Goal: Use online tool/utility: Utilize a website feature to perform a specific function

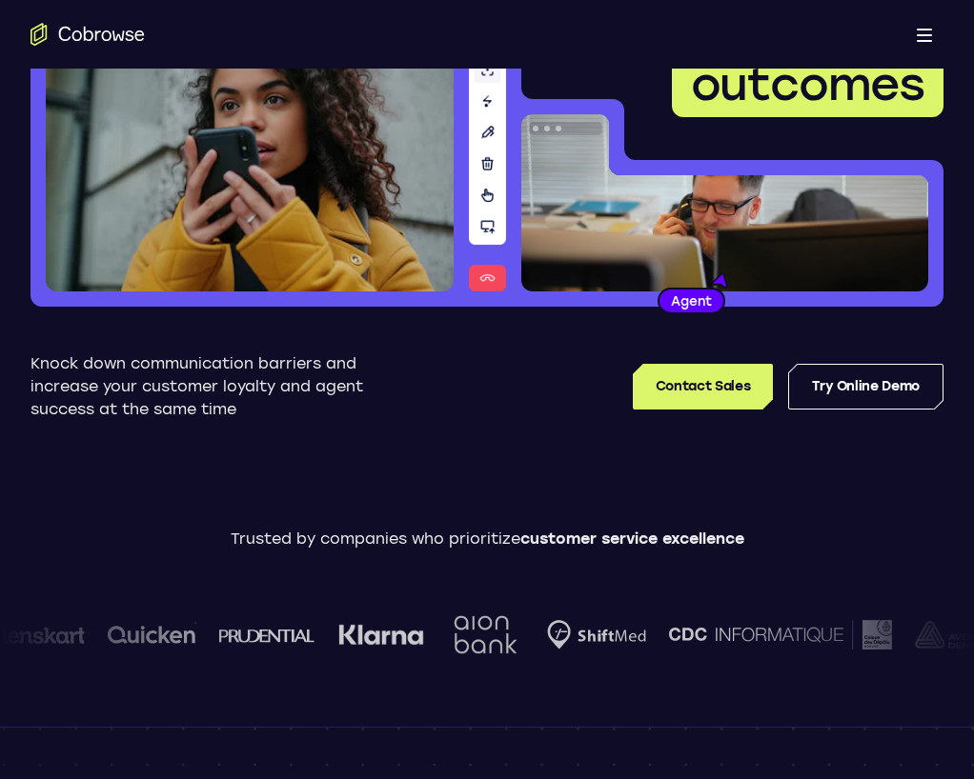
scroll to position [23, 0]
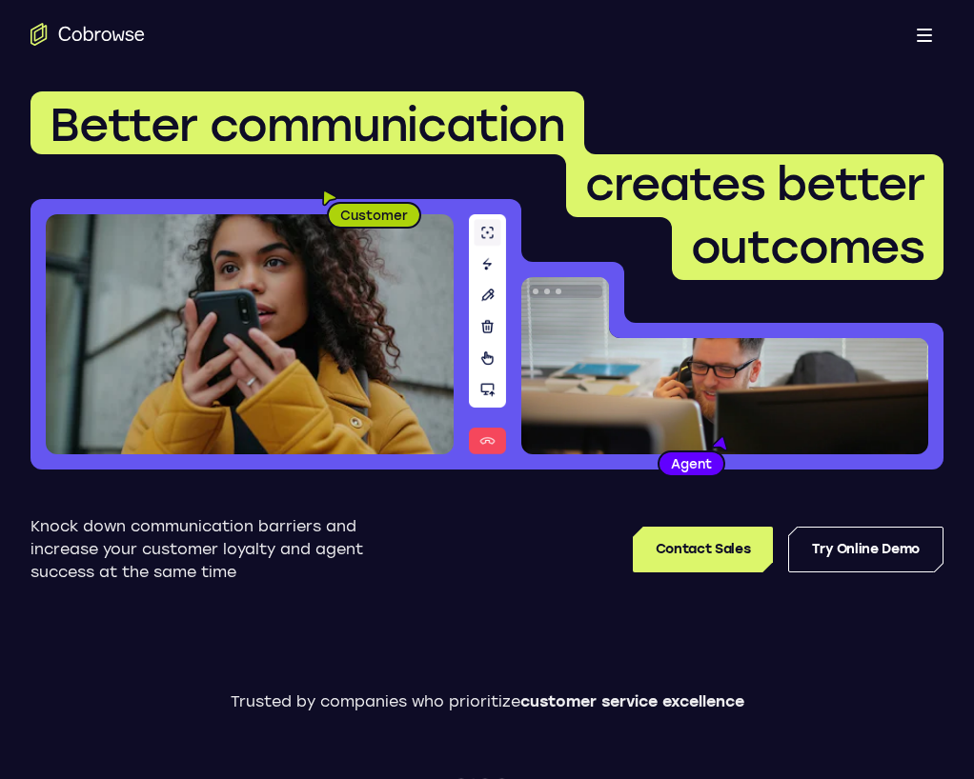
click at [924, 20] on button "Open main menu" at bounding box center [924, 34] width 38 height 38
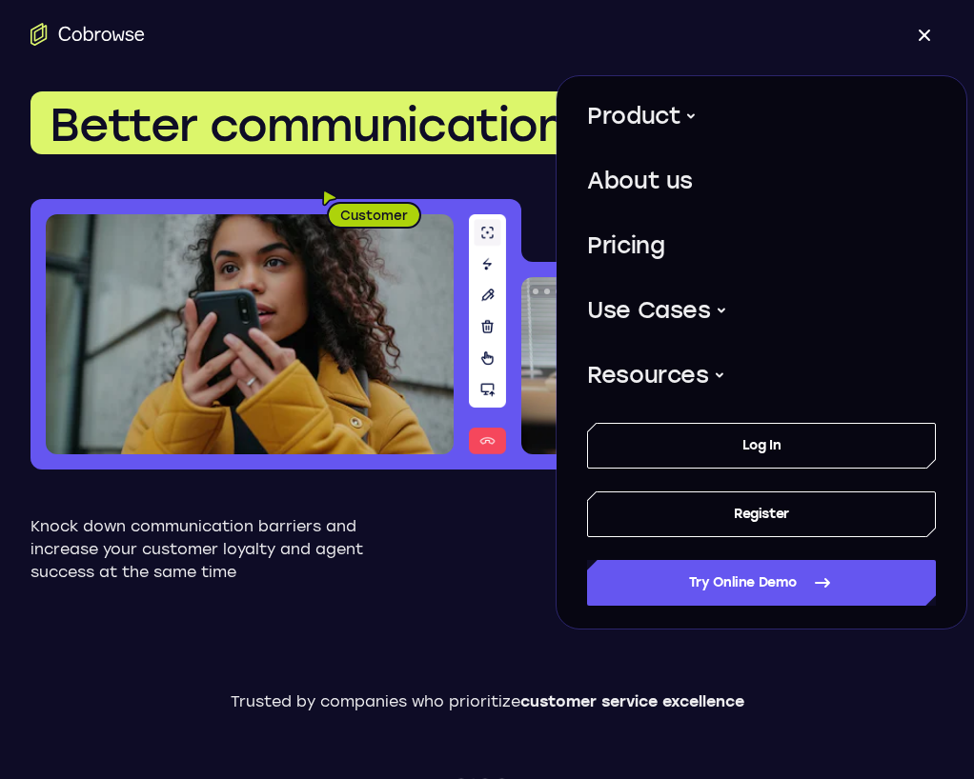
click at [923, 32] on span at bounding box center [925, 36] width 12 height 12
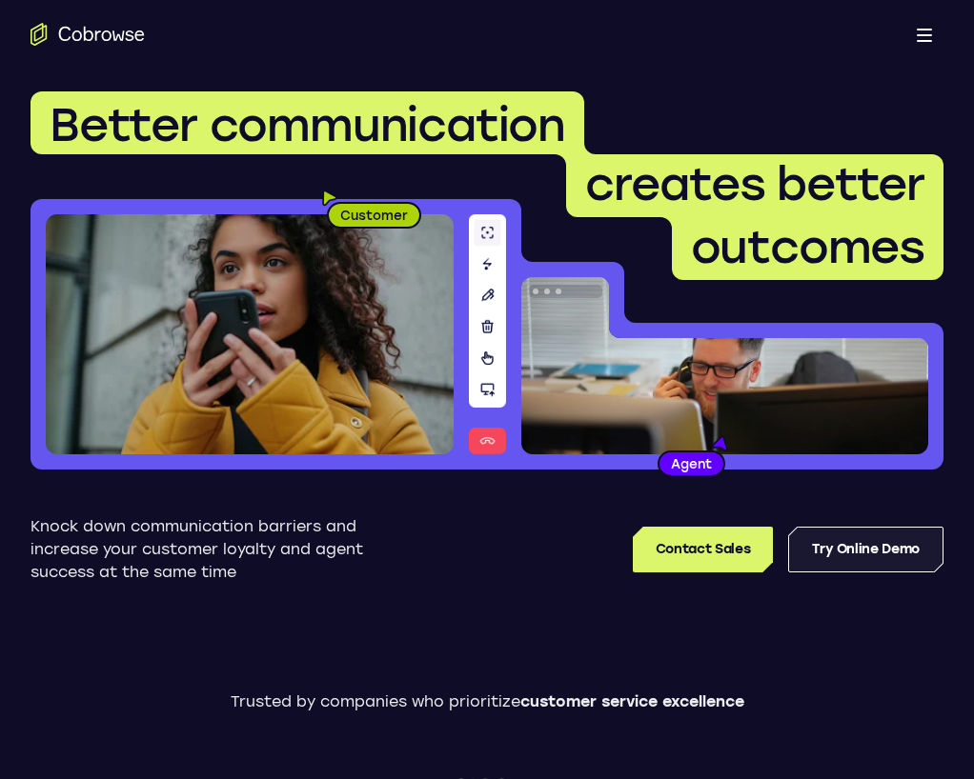
click at [860, 536] on link "Try Online Demo" at bounding box center [865, 550] width 155 height 46
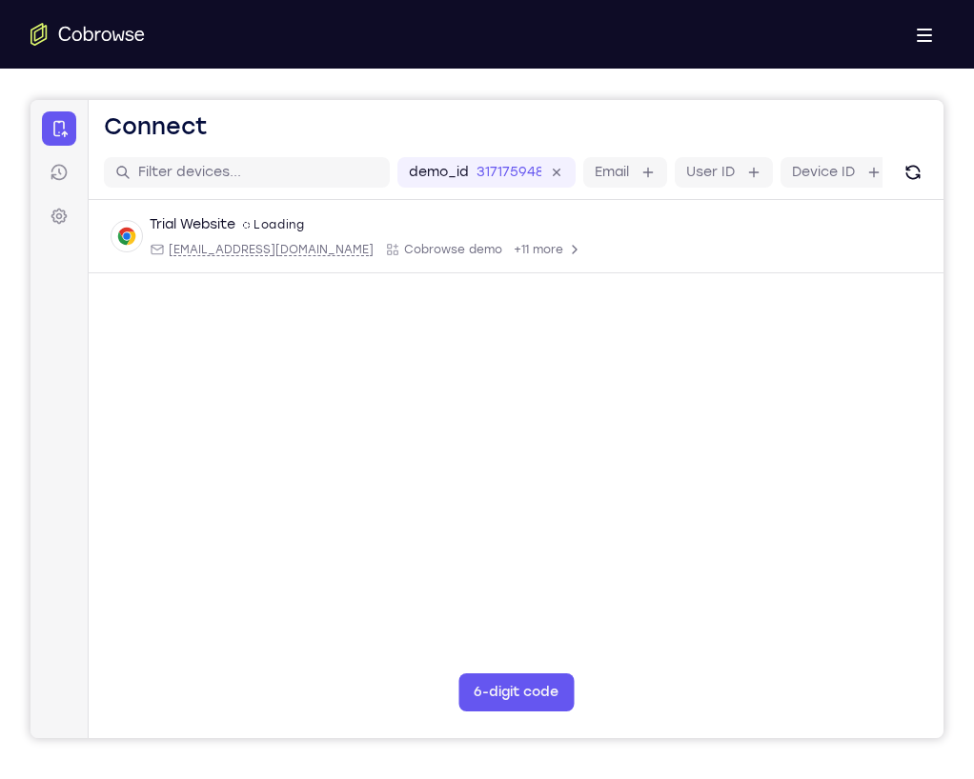
scroll to position [162, 0]
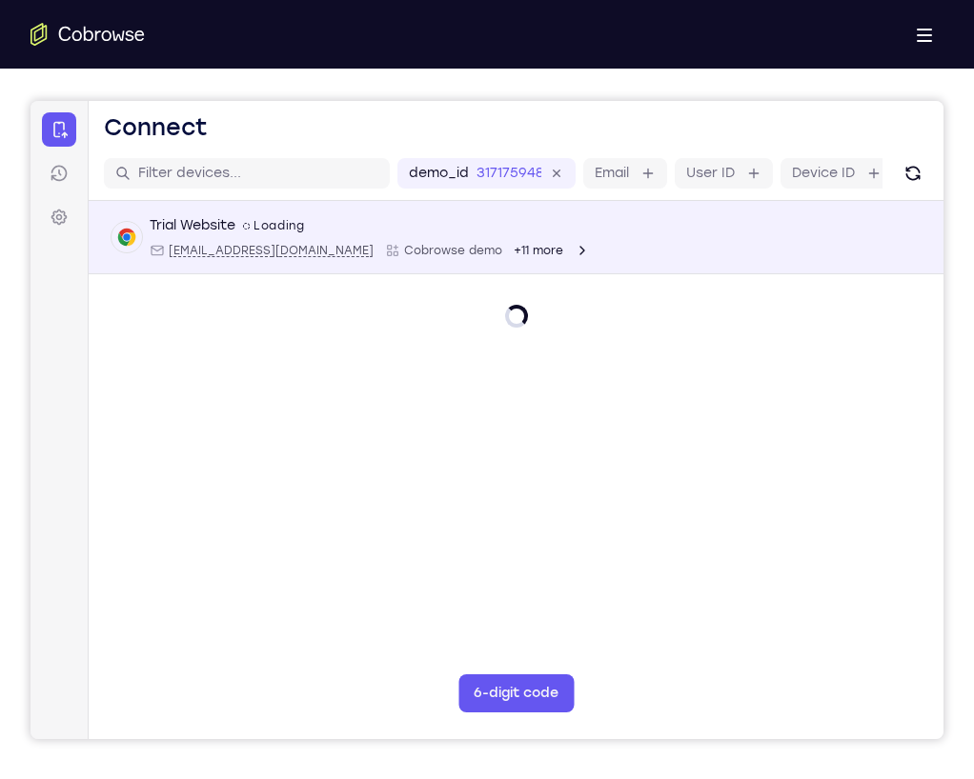
click at [569, 254] on div "Trial Website spin2 Loading web@example.com Cobrowse demo +11 more" at bounding box center [515, 237] width 809 height 42
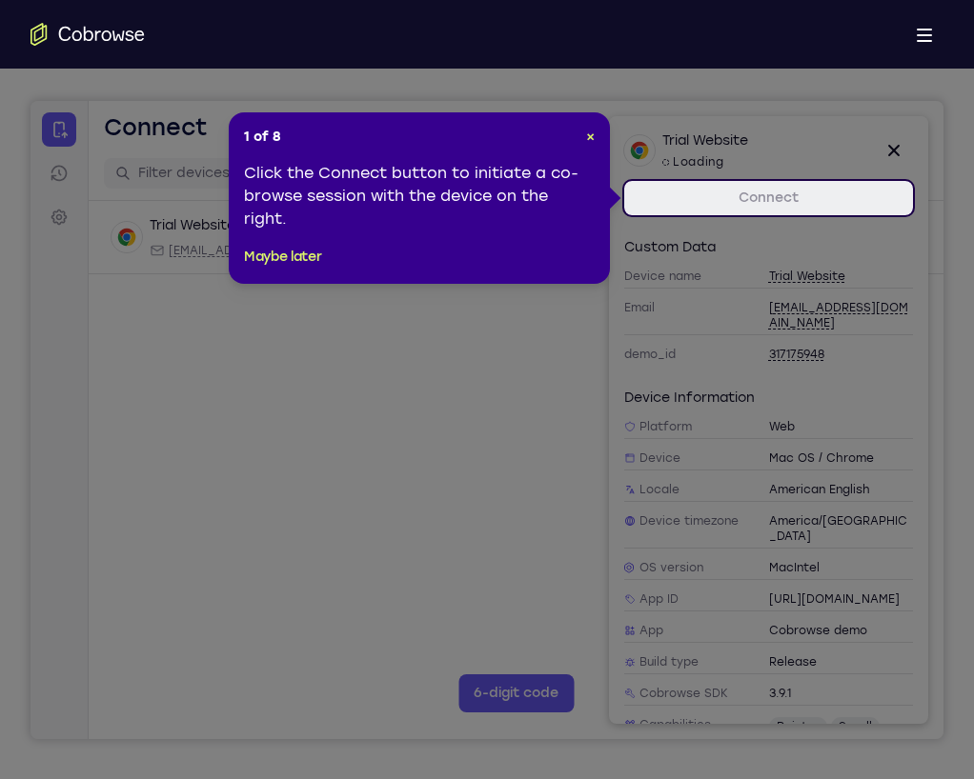
click at [831, 193] on link "Connect" at bounding box center [768, 198] width 289 height 34
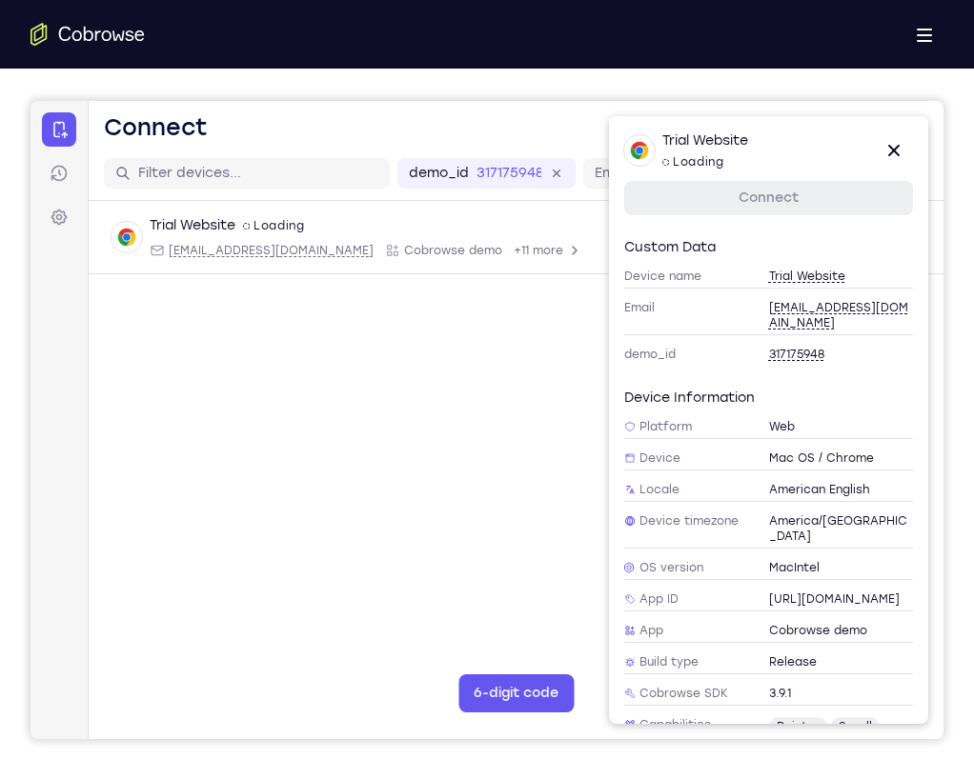
click at [824, 209] on link "Connect" at bounding box center [768, 198] width 289 height 34
click at [767, 208] on link "Connect" at bounding box center [768, 198] width 289 height 34
click at [900, 143] on icon at bounding box center [893, 150] width 23 height 23
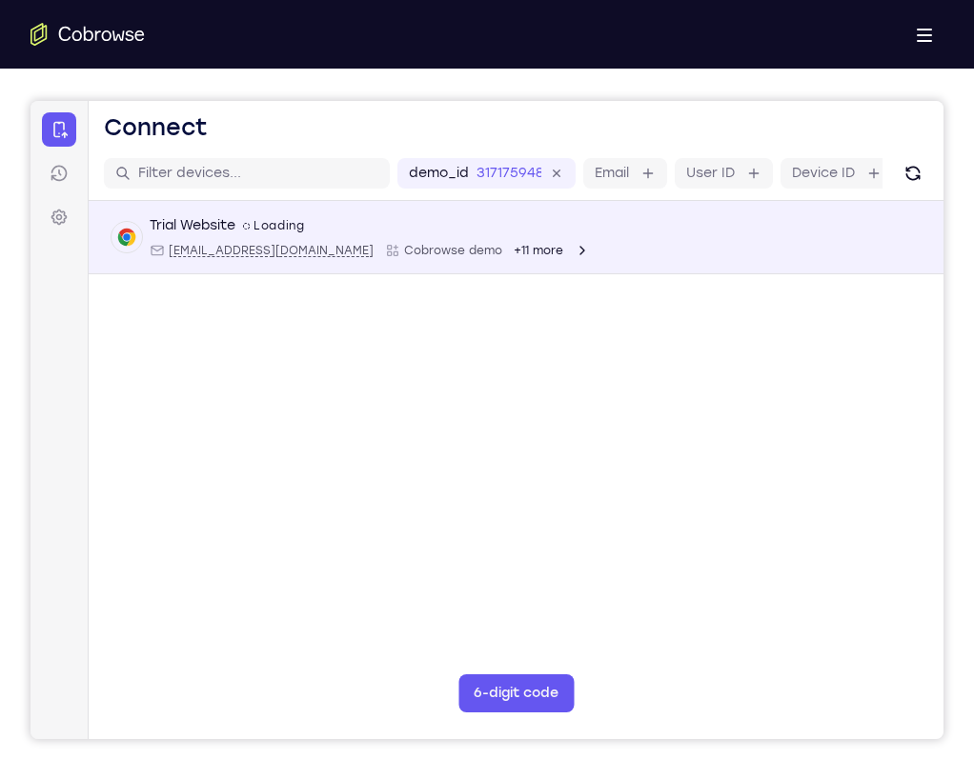
click at [314, 209] on div "Trial Website spin2 Loading web@example.com Cobrowse demo +11 more web@example.…" at bounding box center [516, 237] width 855 height 73
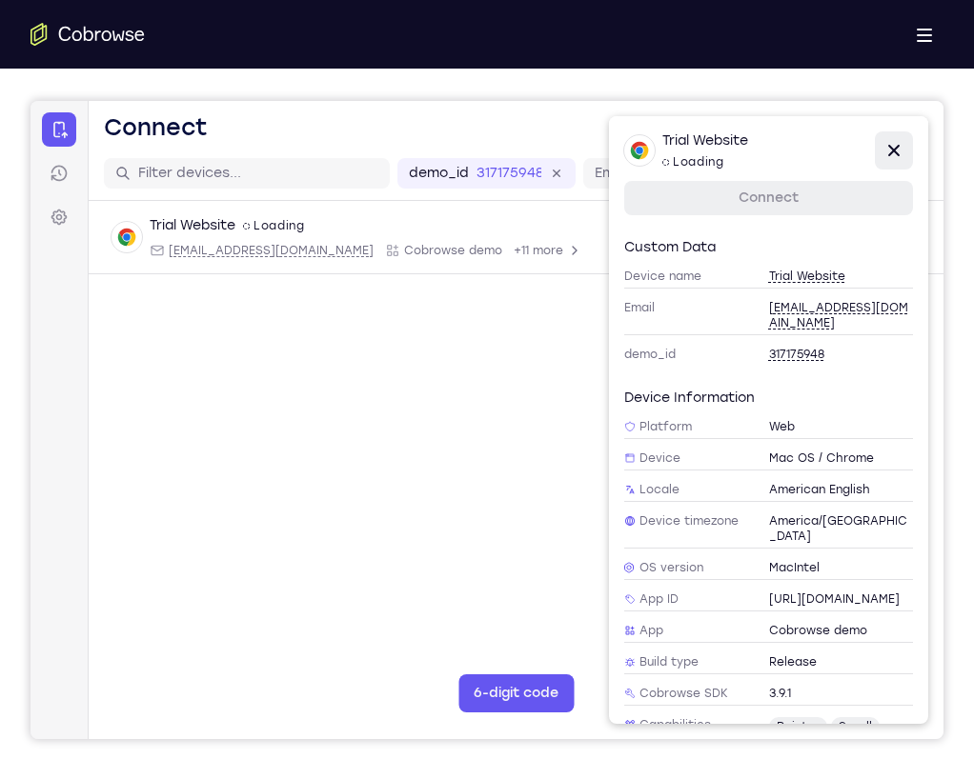
click at [889, 156] on icon at bounding box center [893, 150] width 23 height 23
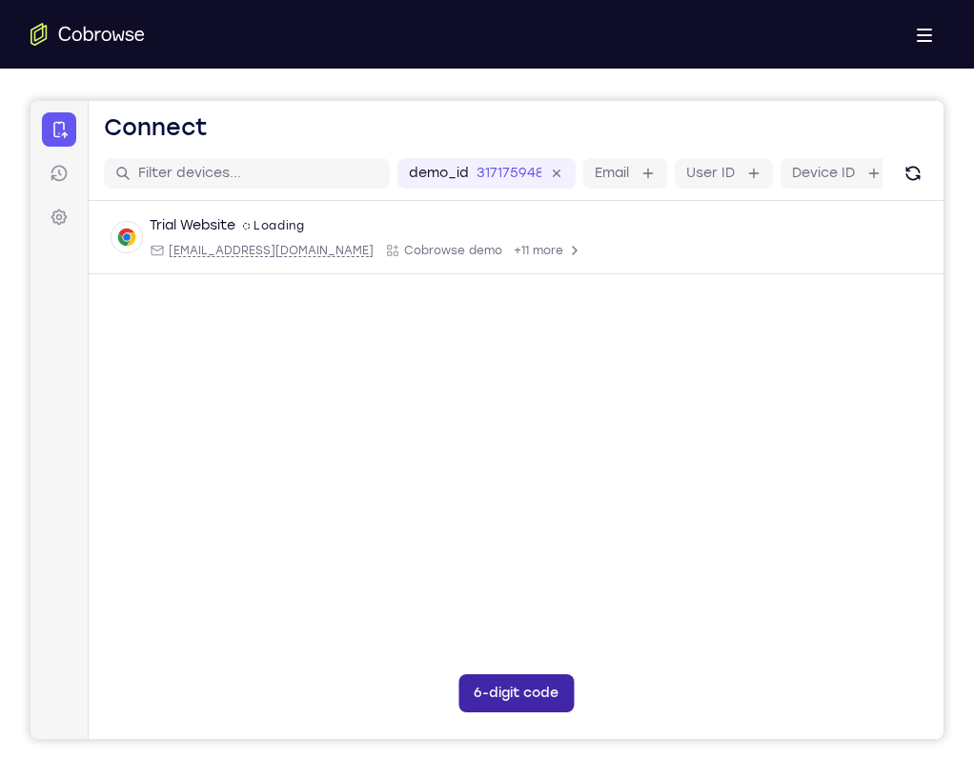
click at [489, 680] on button "6-digit code" at bounding box center [515, 694] width 115 height 38
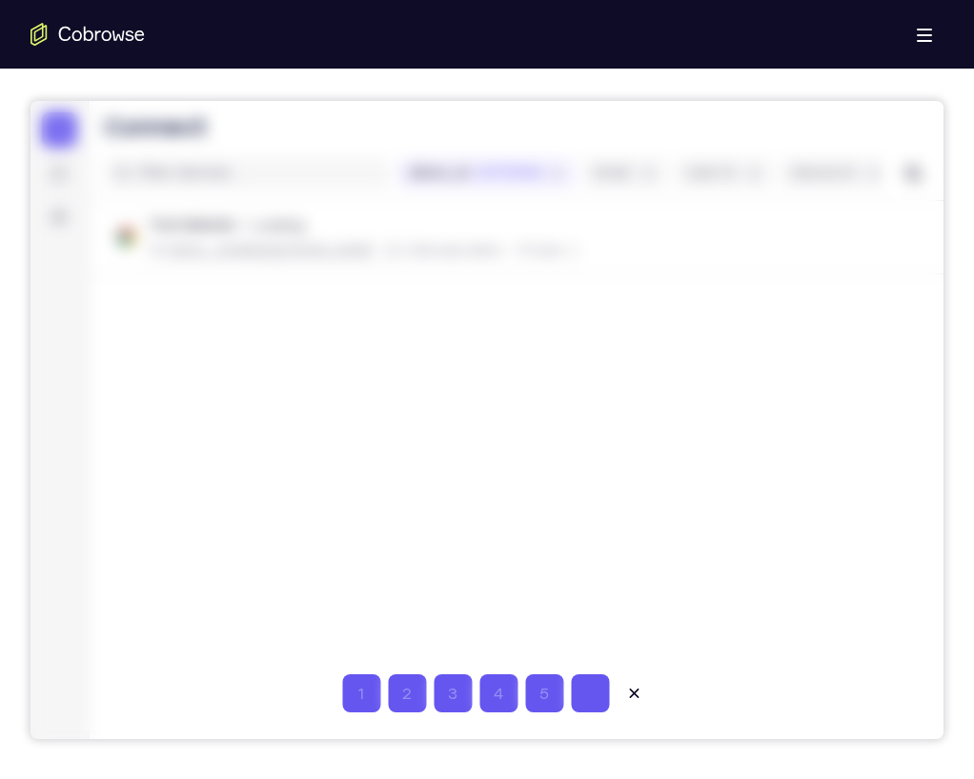
click at [584, 690] on input "Code entry digit 6" at bounding box center [590, 694] width 38 height 38
click at [351, 699] on input "Code entry digit 1" at bounding box center [361, 694] width 38 height 38
type input "2"
type input "3"
type input "1"
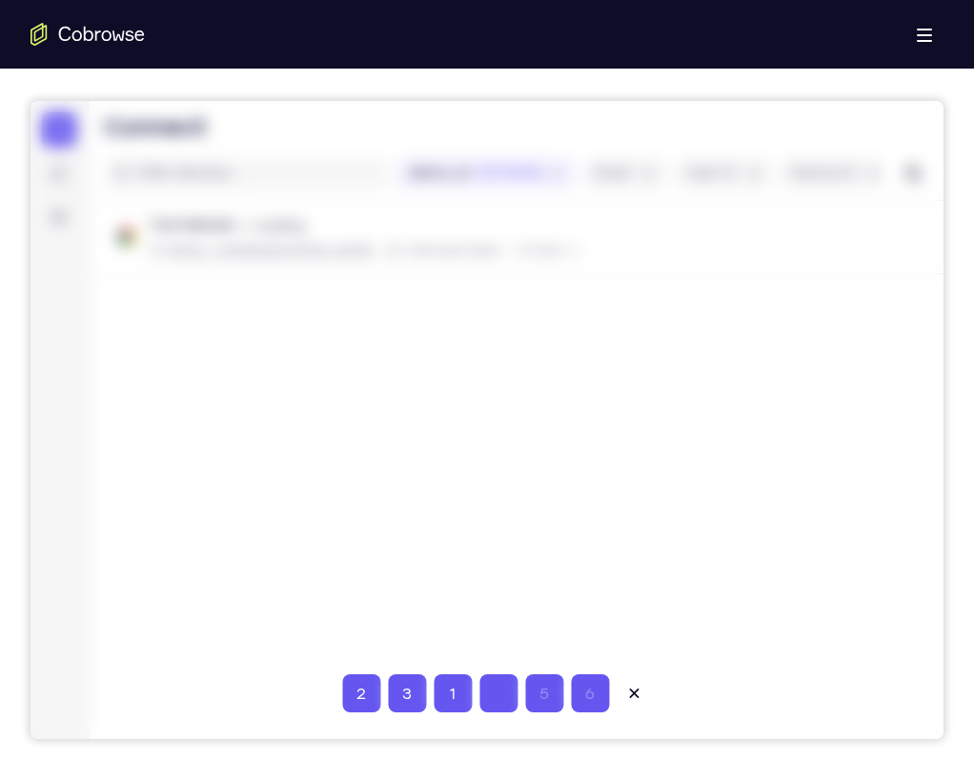
type input "4"
type input "9"
type input "2"
click at [635, 689] on icon at bounding box center [633, 693] width 19 height 19
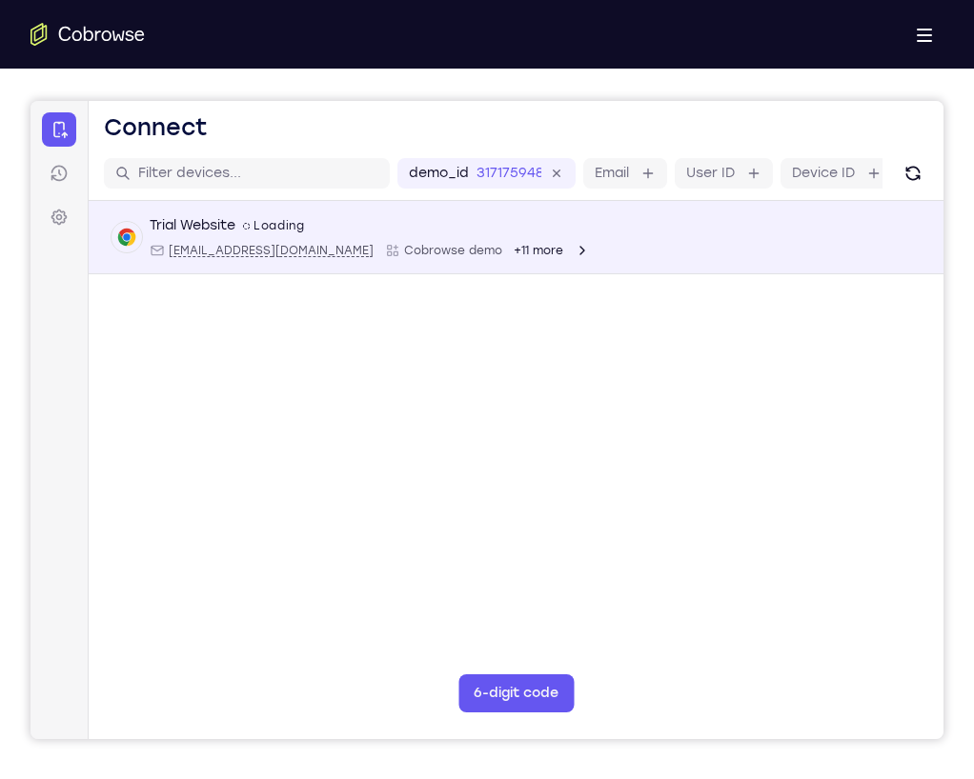
click at [337, 218] on div "Trial Website spin2 Loading" at bounding box center [370, 225] width 440 height 19
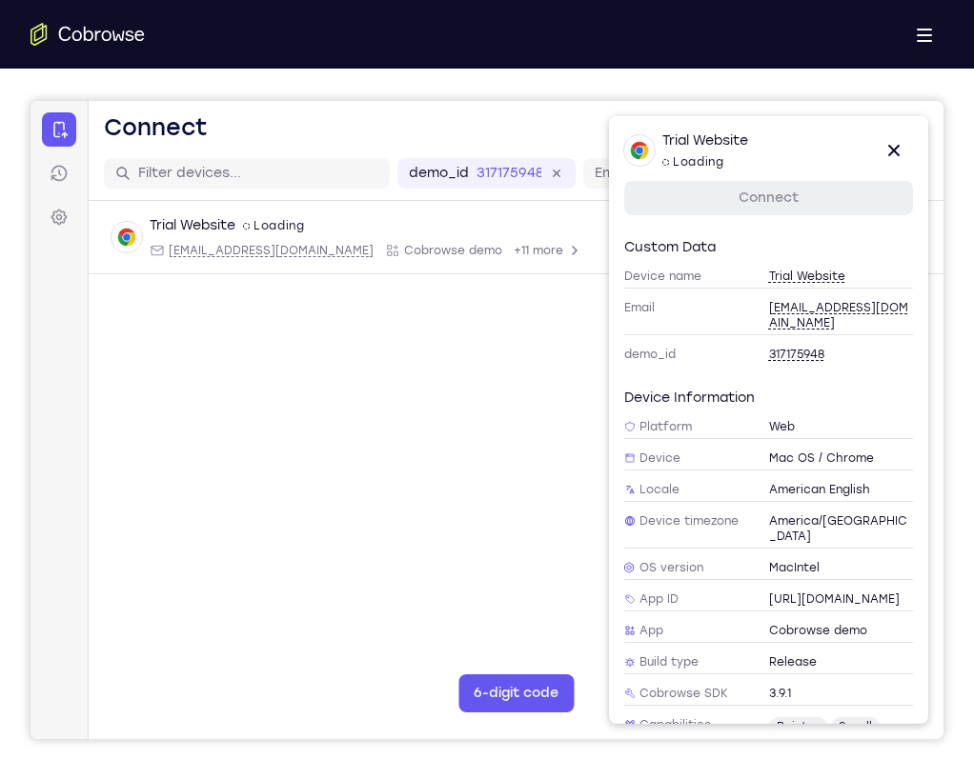
click at [798, 214] on link "Connect" at bounding box center [768, 198] width 289 height 34
click at [801, 196] on link "Connect" at bounding box center [768, 198] width 289 height 34
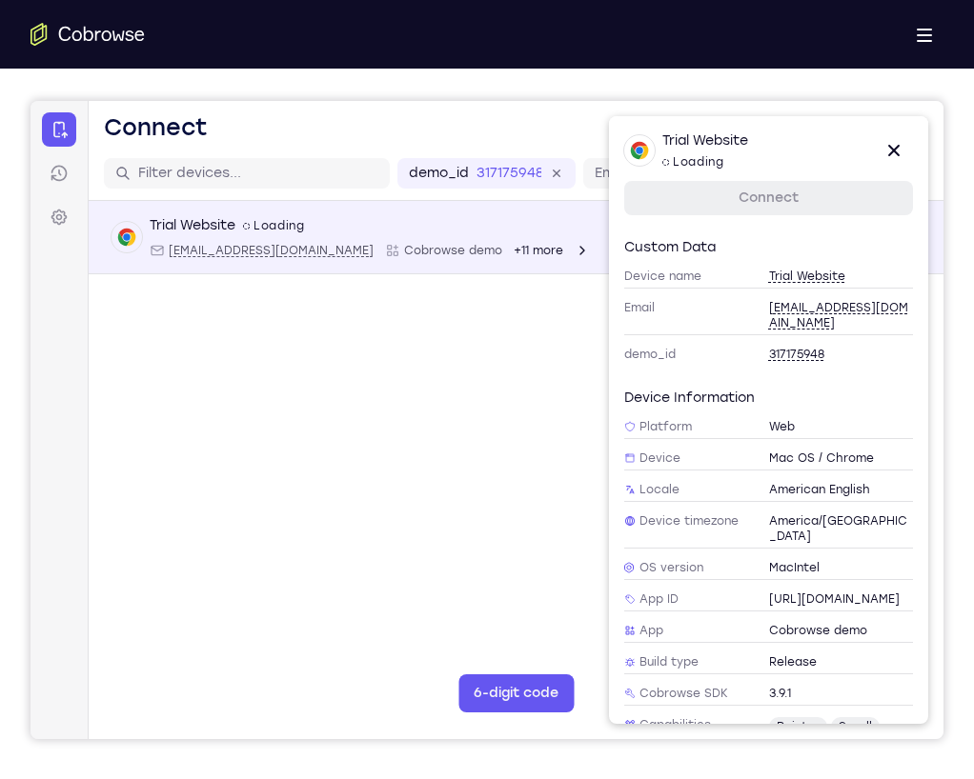
click at [579, 254] on icon "Open device details" at bounding box center [581, 250] width 5 height 9
click at [514, 249] on span "+11 more" at bounding box center [539, 250] width 50 height 15
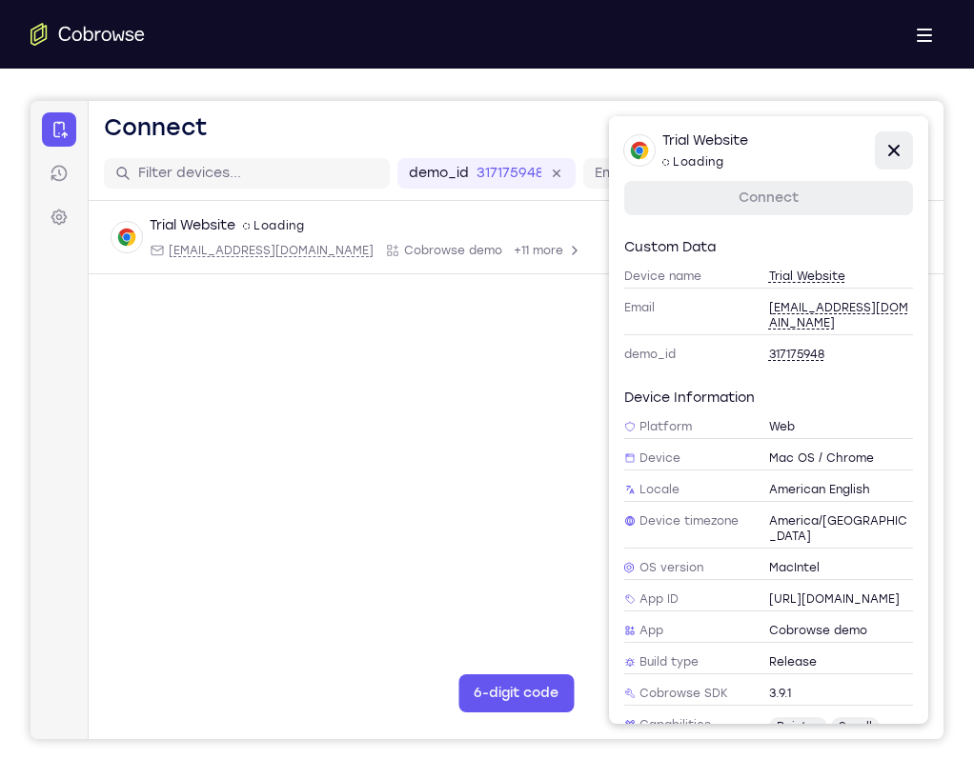
click at [886, 153] on icon at bounding box center [893, 150] width 23 height 23
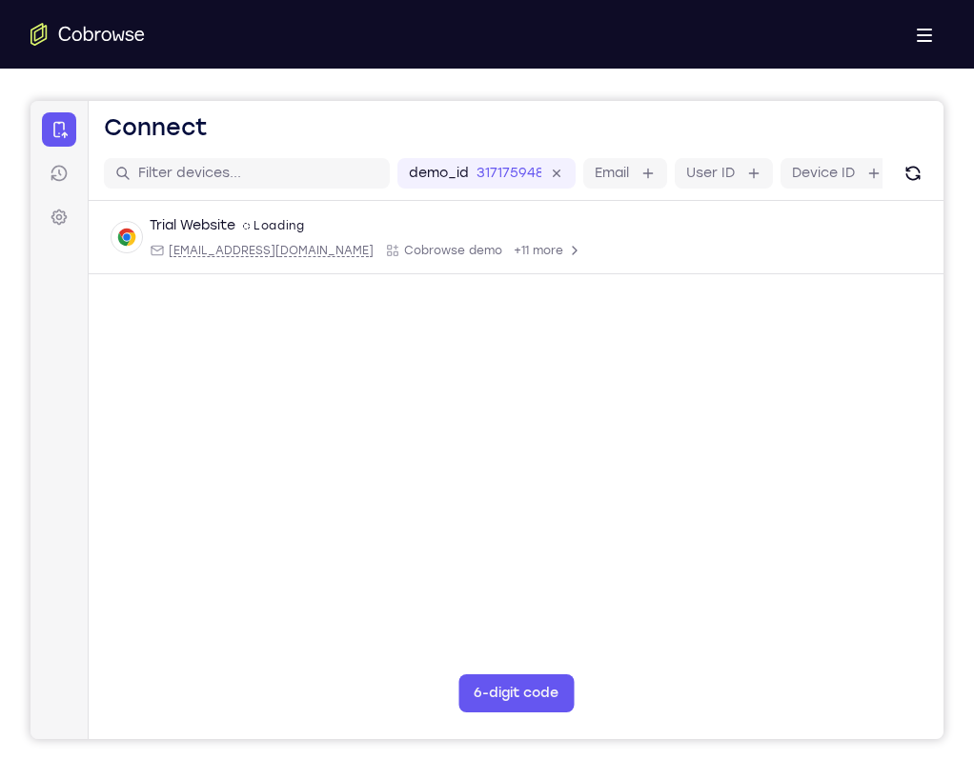
click at [724, 396] on main "demo_id 317175948 317175948 Email User ID Device ID Device name 6-digit code Co…" at bounding box center [516, 466] width 855 height 638
click at [60, 217] on icon at bounding box center [59, 217] width 19 height 19
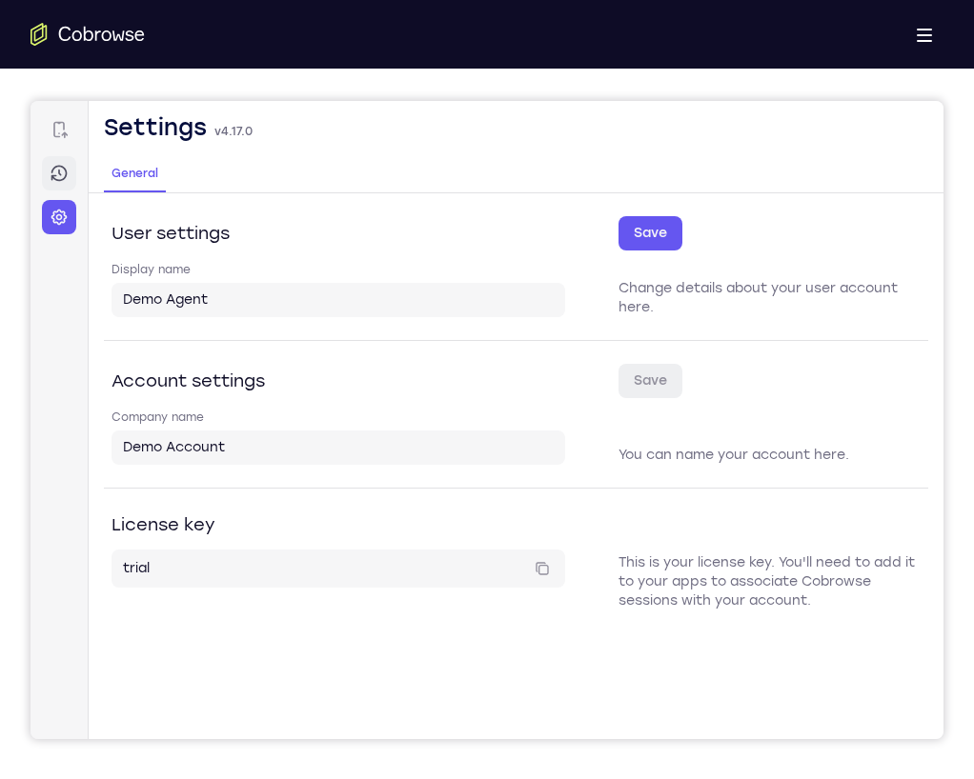
click at [56, 181] on icon at bounding box center [59, 173] width 19 height 19
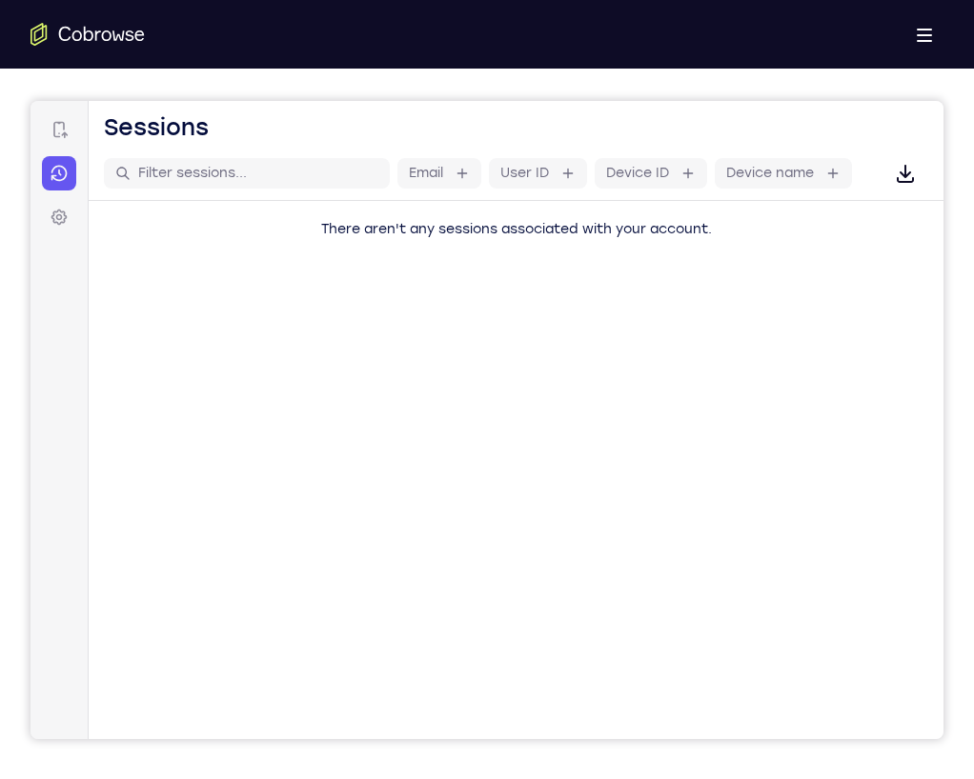
click at [442, 224] on span "There aren't any sessions associated with your account." at bounding box center [516, 229] width 391 height 16
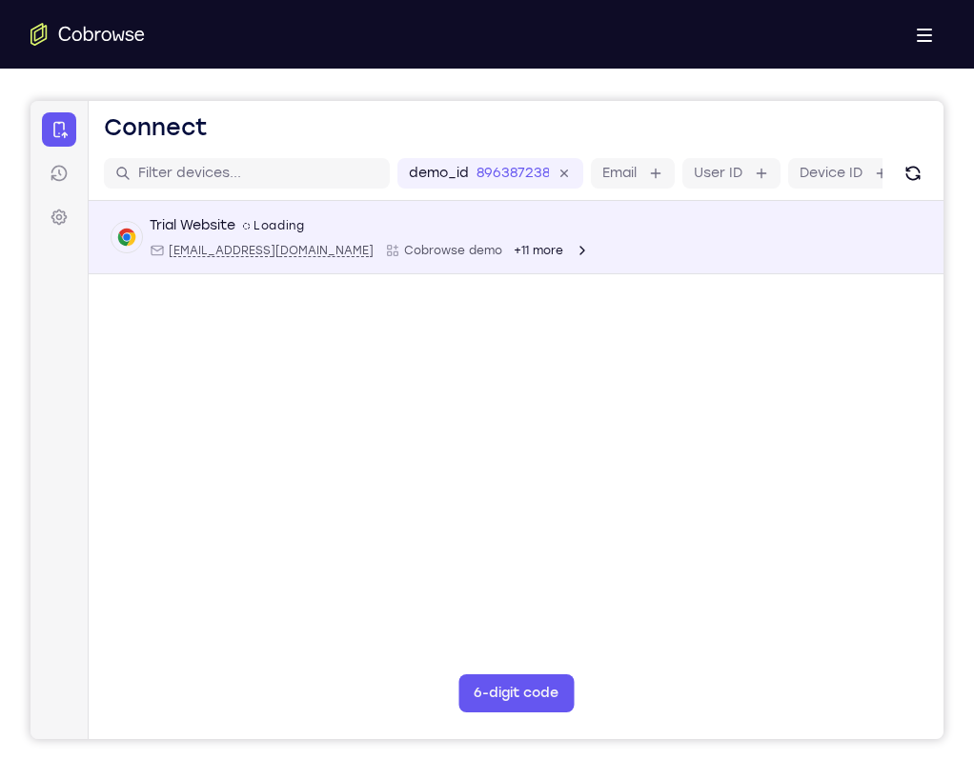
click at [415, 226] on div "Trial Website spin2 Loading" at bounding box center [370, 225] width 440 height 19
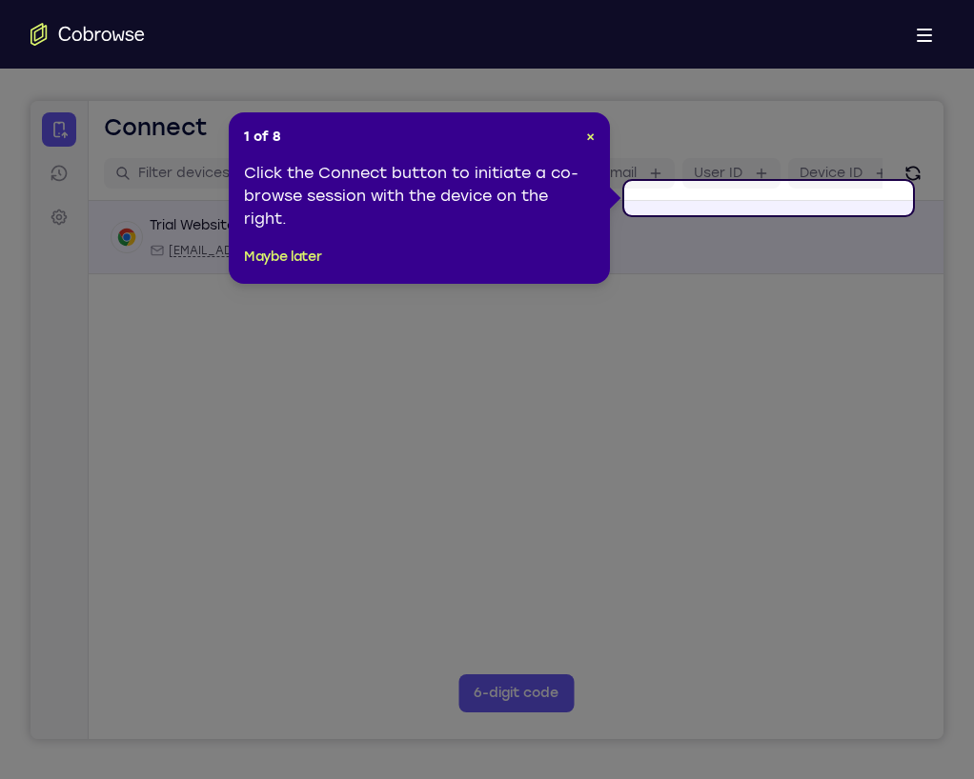
click at [709, 203] on div "Trial Website spin2 Loading [EMAIL_ADDRESS][DOMAIN_NAME] Cobrowse demo +11 more…" at bounding box center [516, 237] width 855 height 73
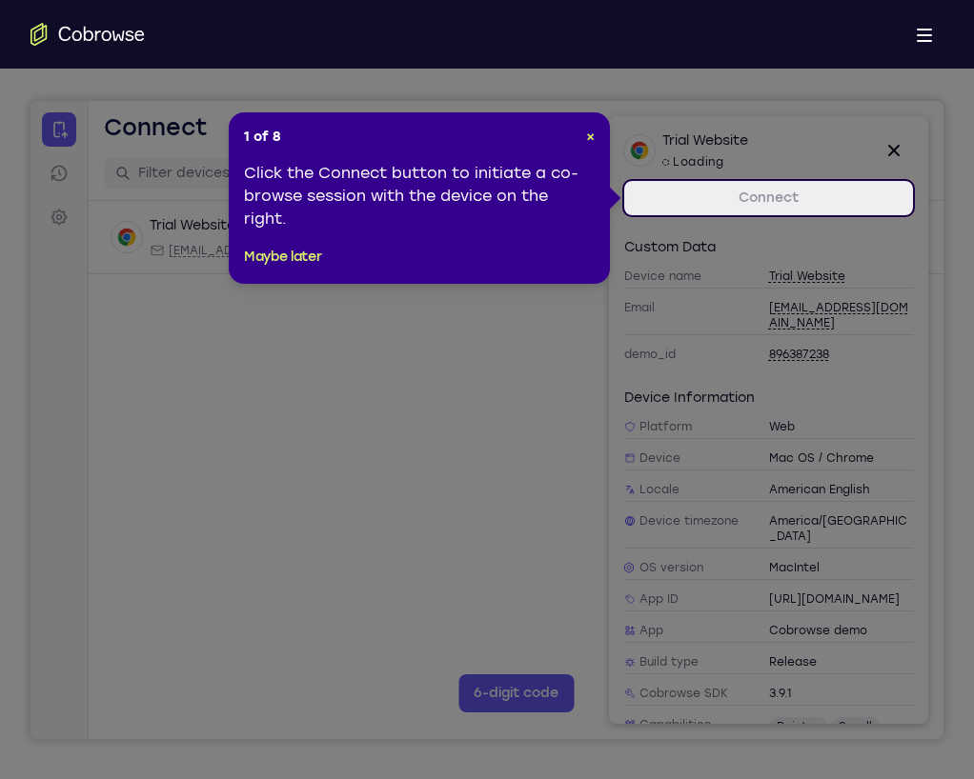
click at [722, 194] on link "Connect" at bounding box center [768, 198] width 289 height 34
click at [299, 264] on button "Maybe later" at bounding box center [282, 257] width 77 height 23
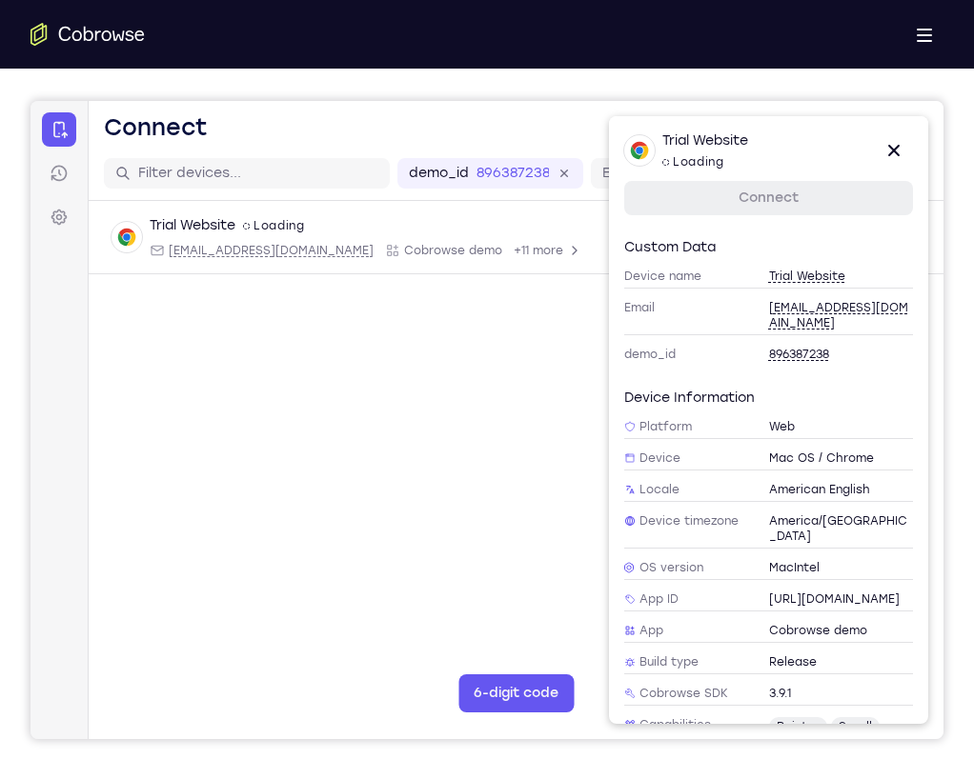
click at [758, 192] on link "Connect" at bounding box center [768, 198] width 289 height 34
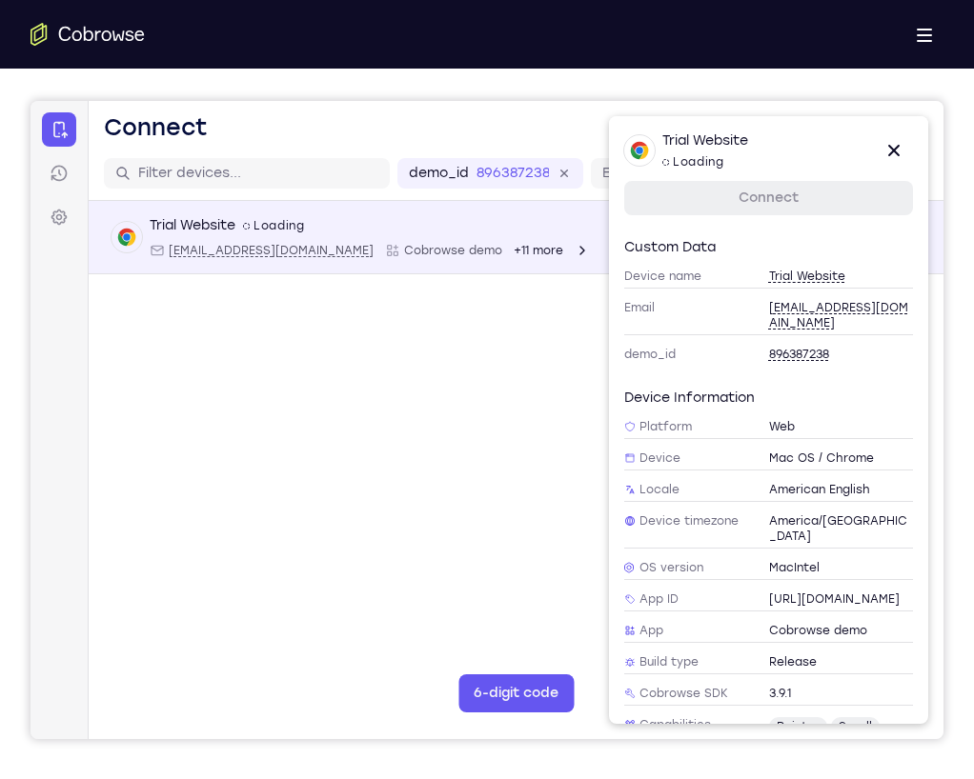
click at [514, 250] on span "+11 more" at bounding box center [539, 250] width 50 height 15
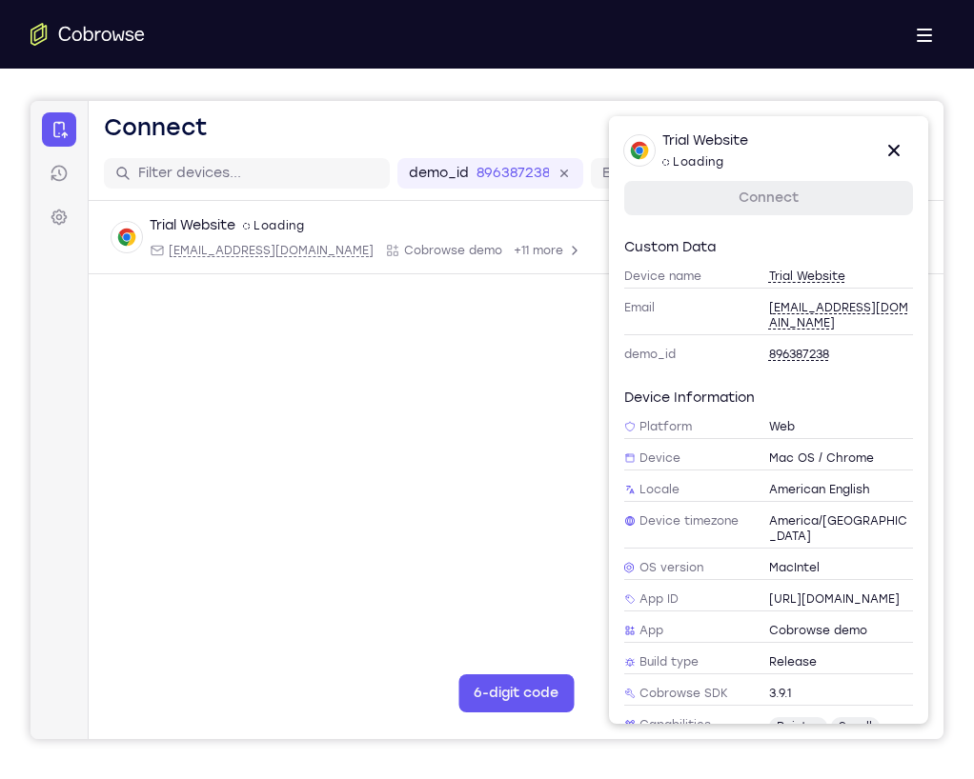
click at [774, 211] on link "Connect" at bounding box center [768, 198] width 289 height 34
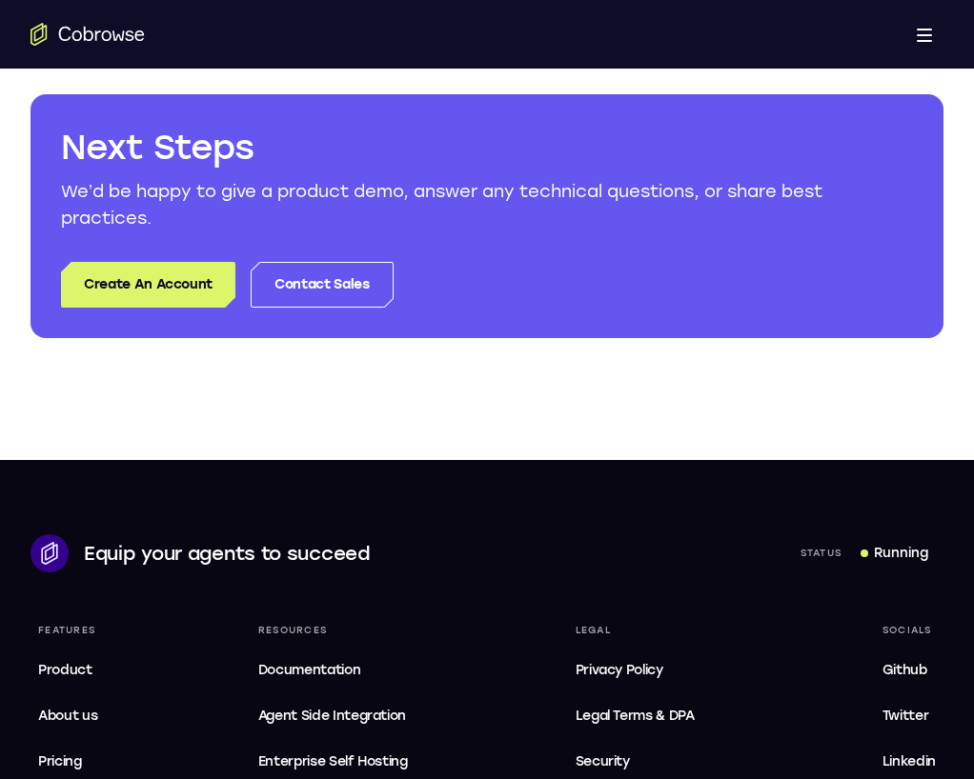
scroll to position [1659, 0]
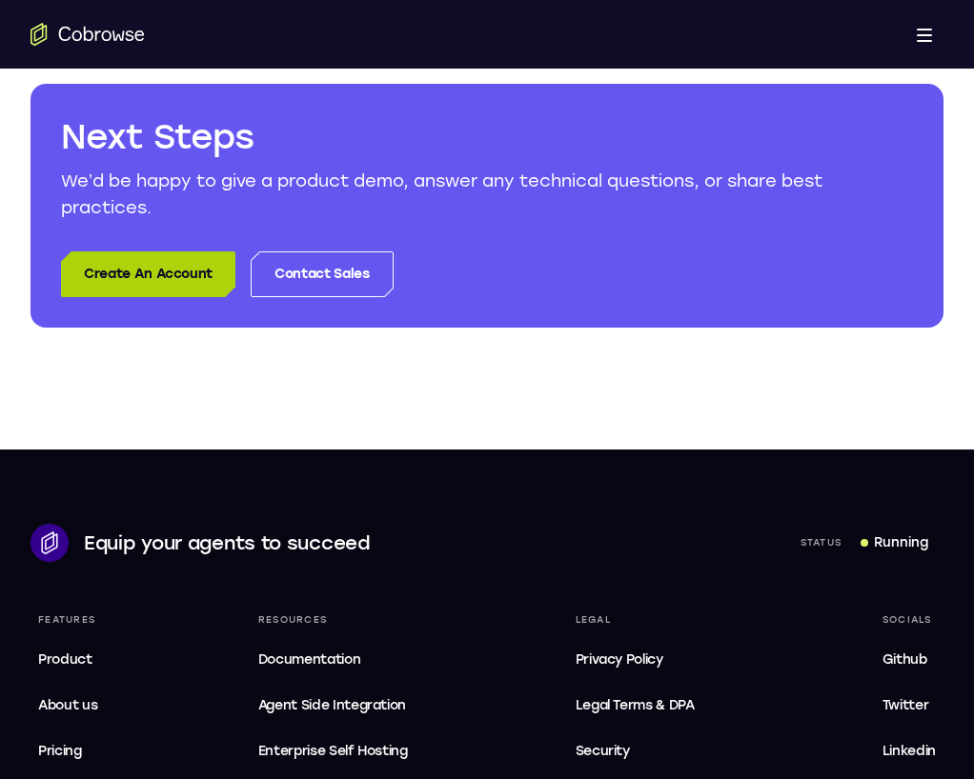
click at [182, 262] on link "Create An Account" at bounding box center [148, 275] width 174 height 46
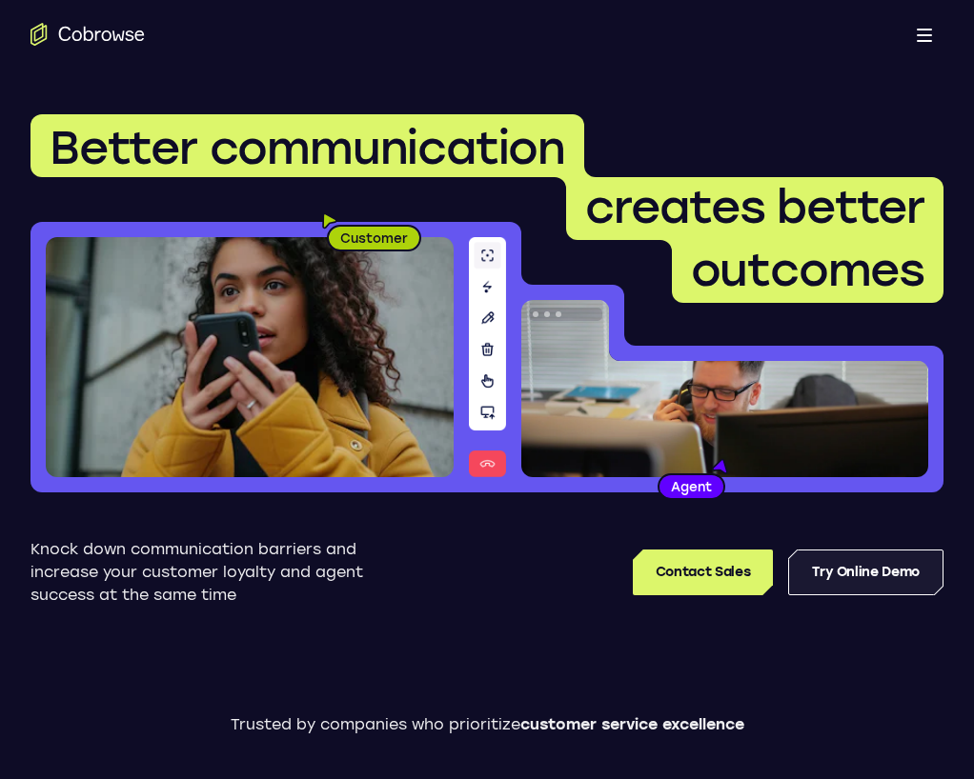
click at [830, 575] on link "Try Online Demo" at bounding box center [865, 573] width 155 height 46
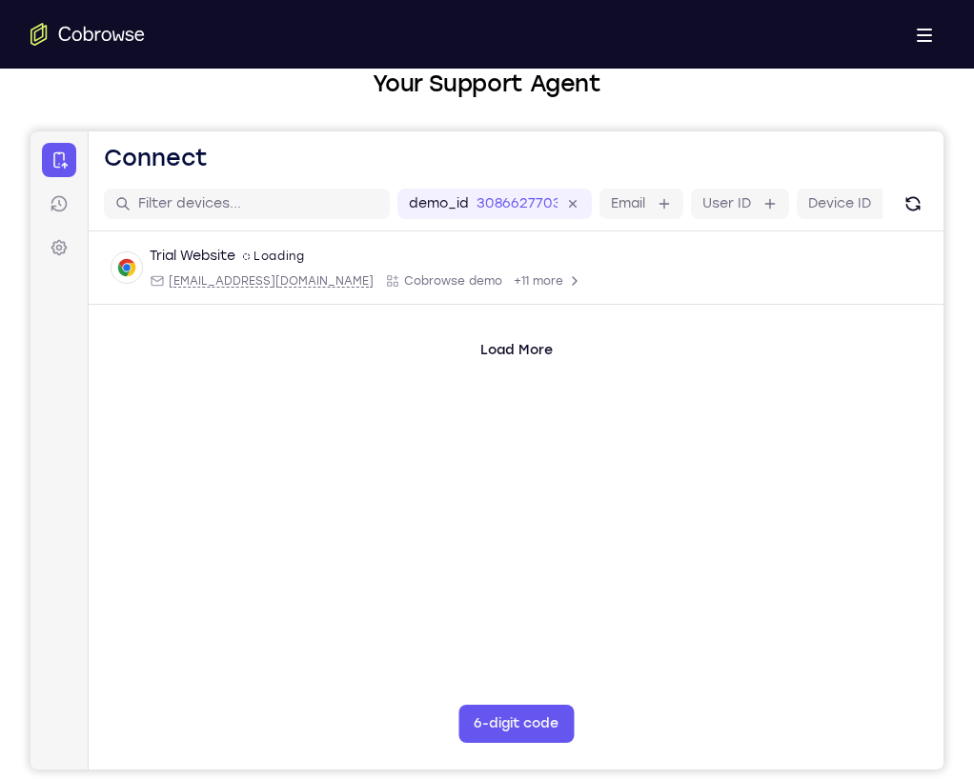
scroll to position [137, 0]
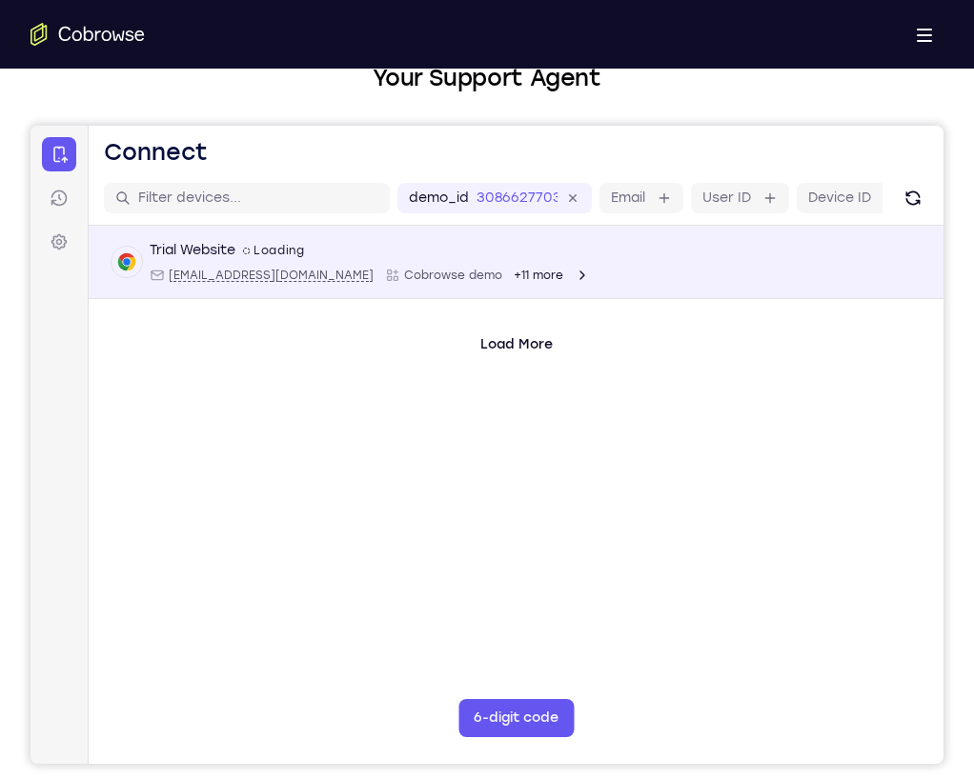
click at [349, 259] on div "Trial Website spin2 Loading" at bounding box center [370, 250] width 440 height 19
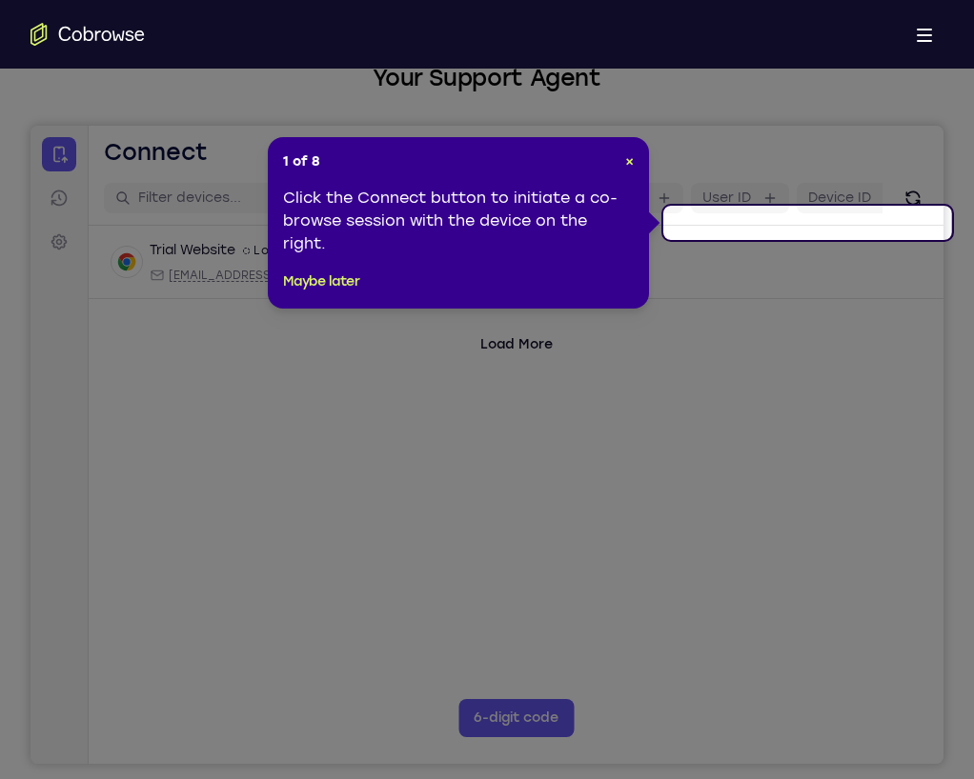
click at [634, 427] on icon at bounding box center [487, 389] width 974 height 779
click at [291, 285] on button "Maybe later" at bounding box center [321, 282] width 77 height 23
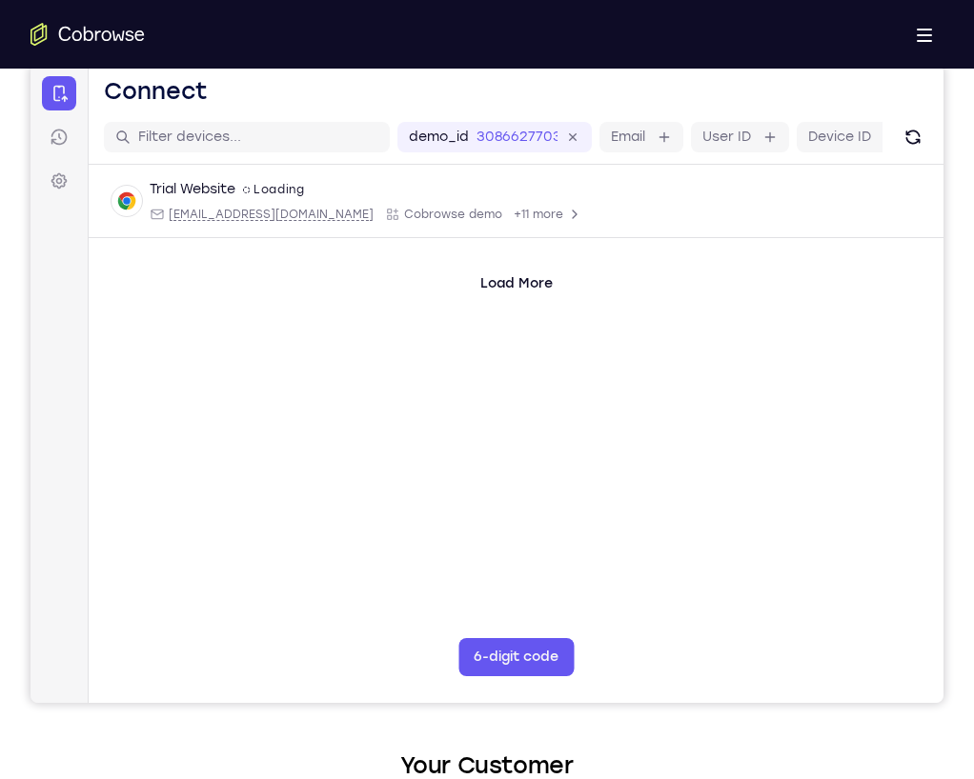
scroll to position [209, 0]
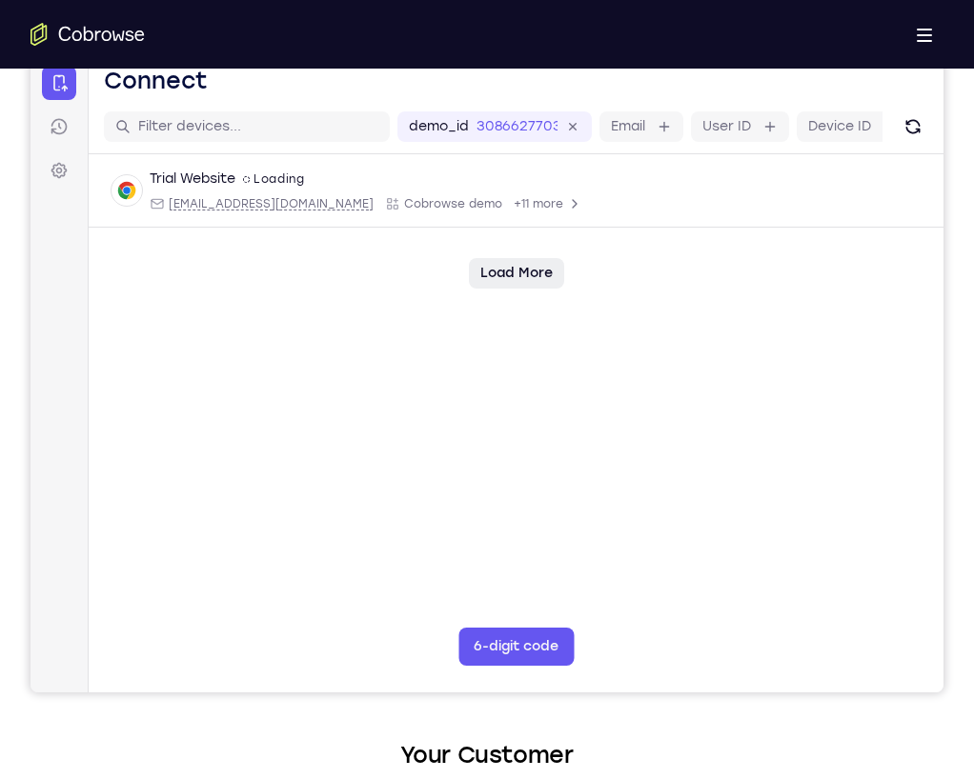
click at [470, 262] on button "Load More" at bounding box center [516, 273] width 95 height 30
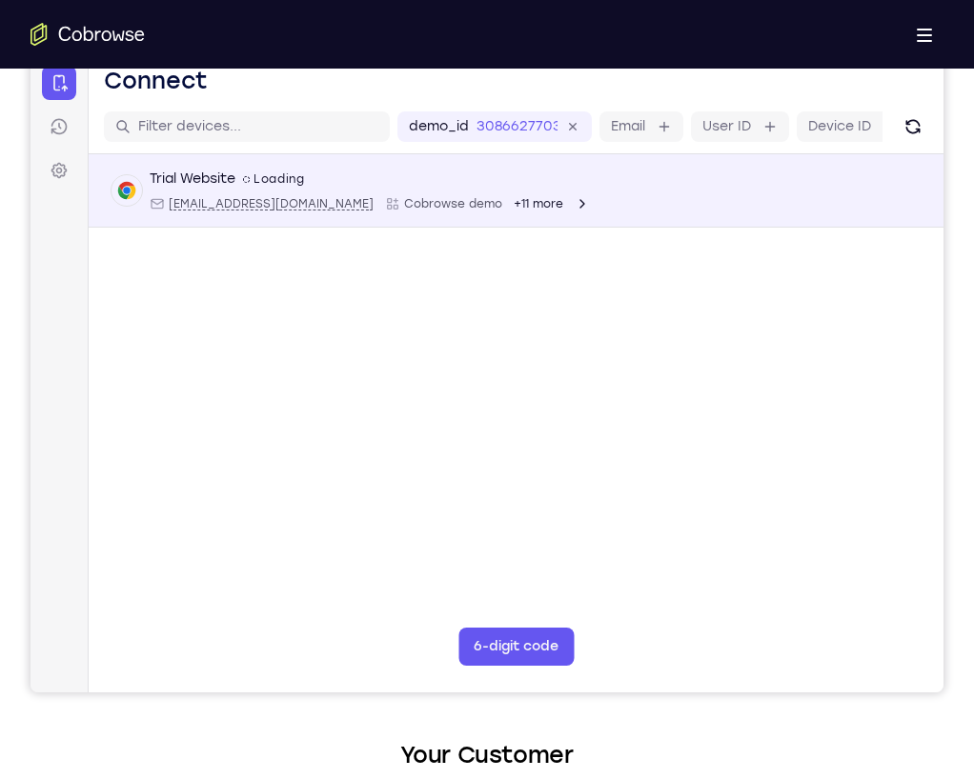
click at [404, 200] on span "Cobrowse demo" at bounding box center [453, 203] width 98 height 15
click at [377, 176] on div "Trial Website spin2 Loading" at bounding box center [370, 179] width 440 height 19
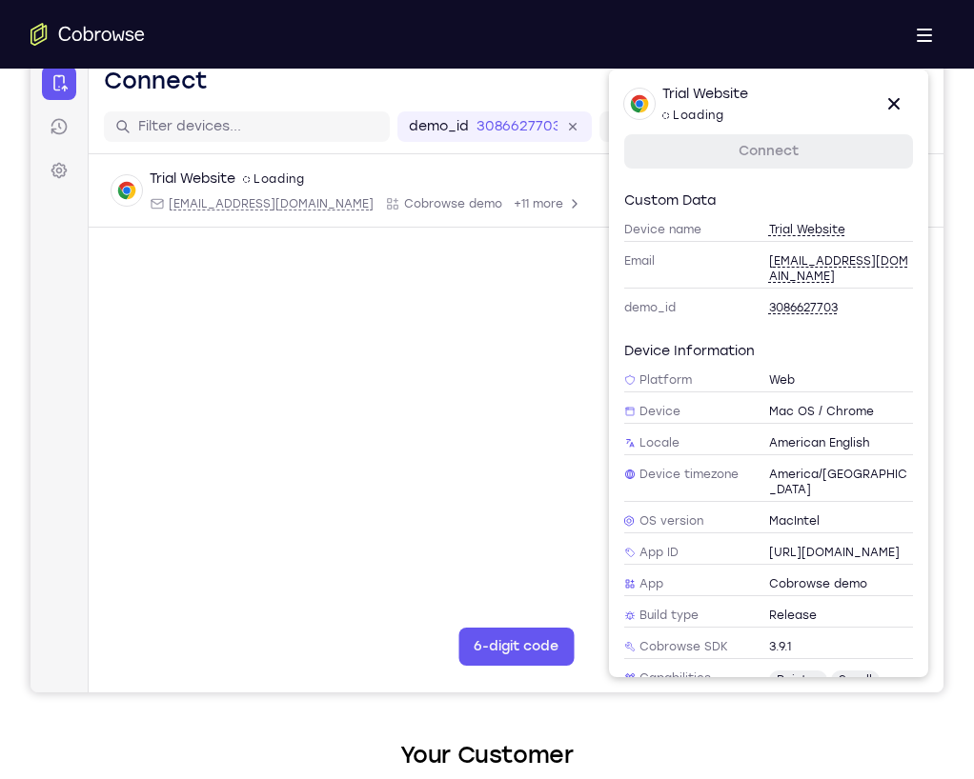
scroll to position [55, 0]
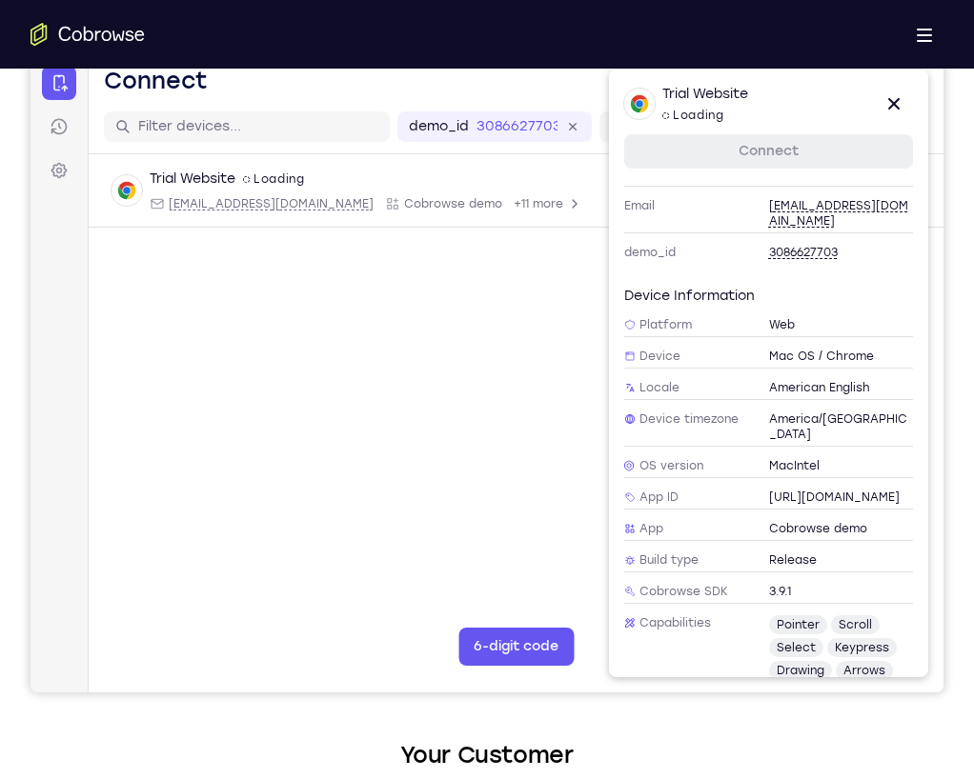
click at [786, 155] on link "Connect" at bounding box center [768, 151] width 289 height 34
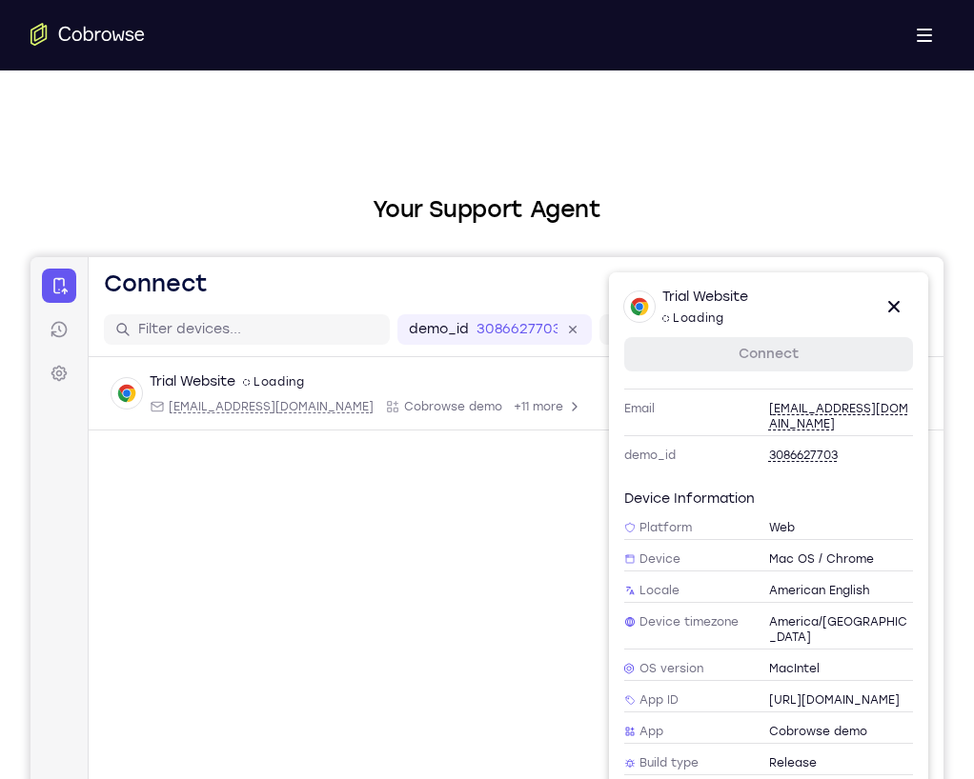
scroll to position [0, 0]
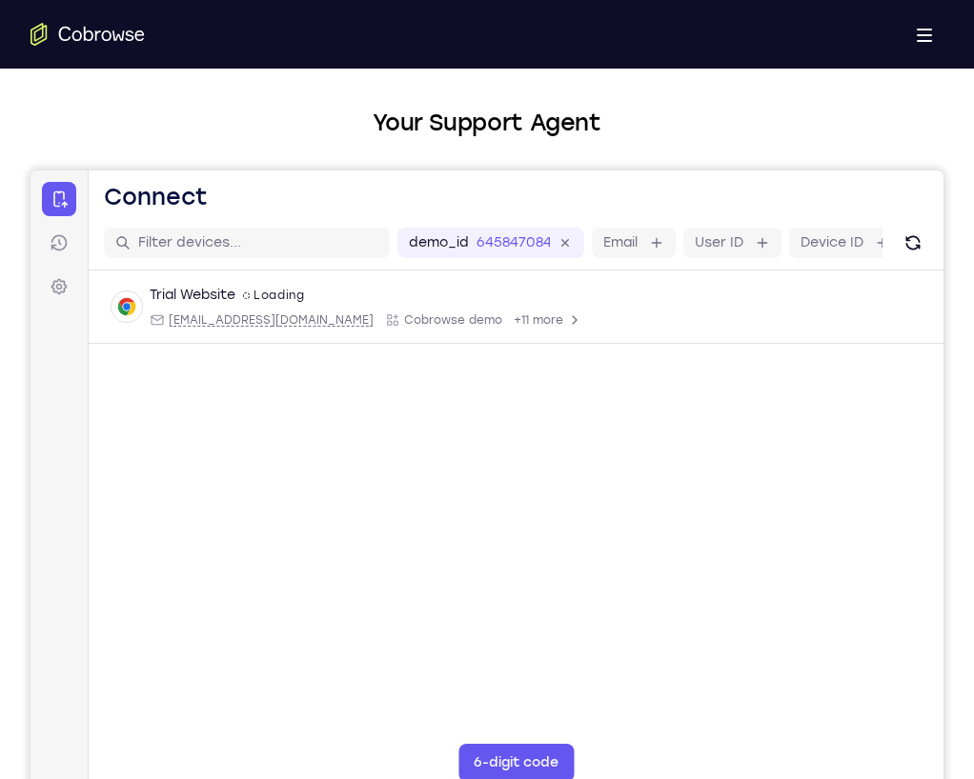
scroll to position [101, 0]
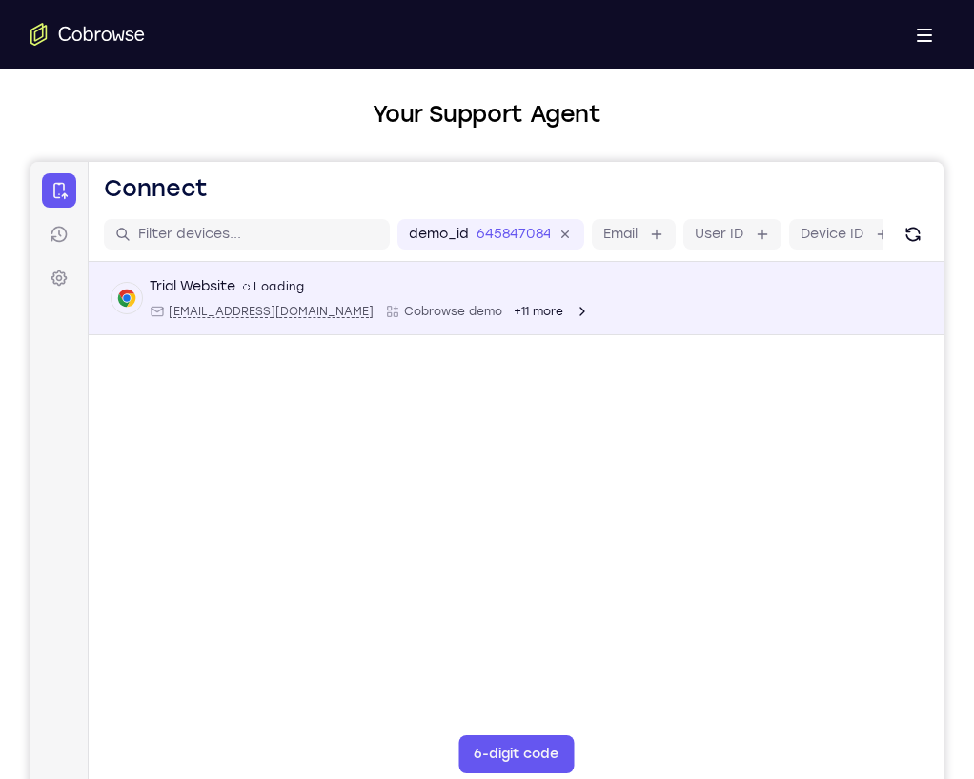
click at [514, 313] on span "+11 more" at bounding box center [539, 311] width 50 height 15
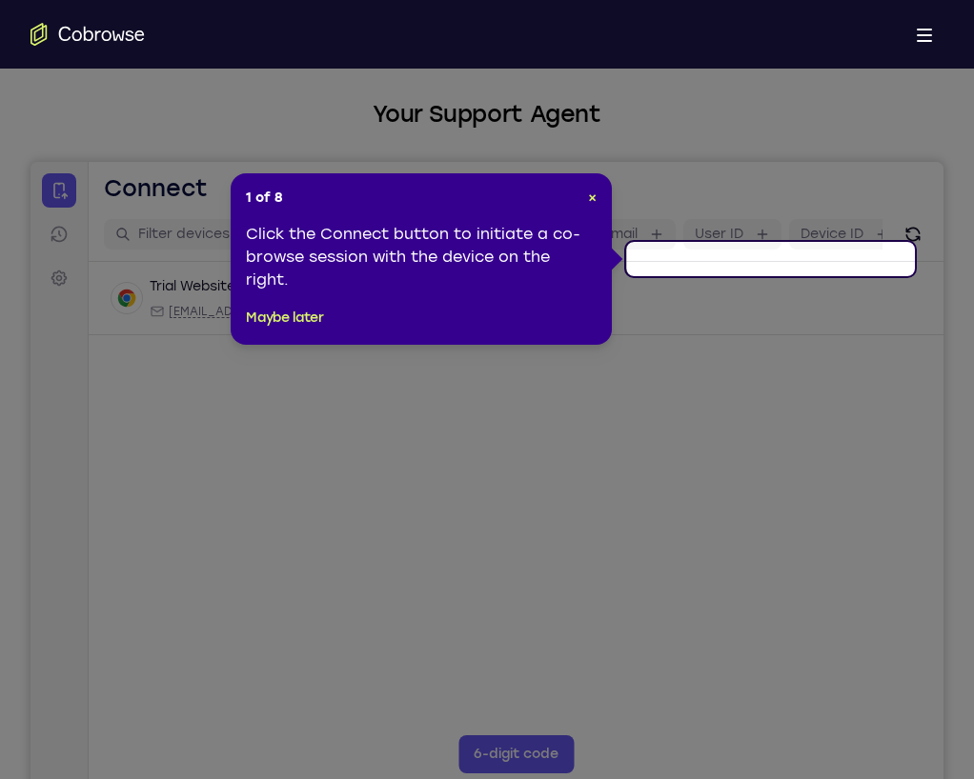
click at [525, 394] on icon at bounding box center [487, 389] width 974 height 779
click at [298, 313] on button "Maybe later" at bounding box center [284, 318] width 77 height 23
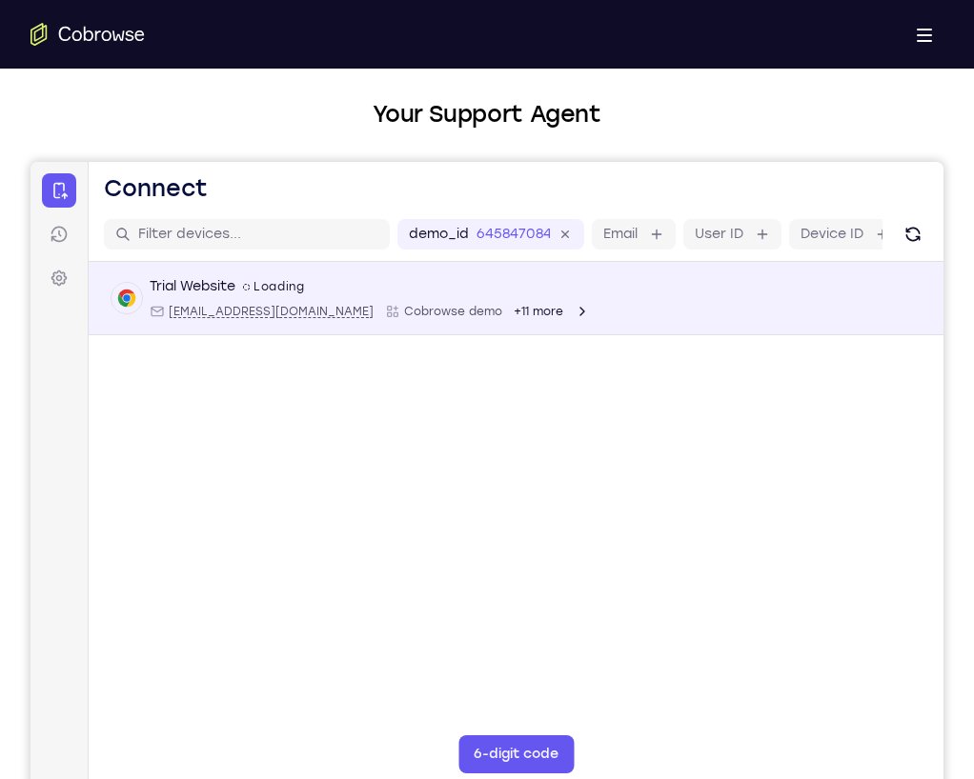
click at [213, 314] on span "[EMAIL_ADDRESS][DOMAIN_NAME]" at bounding box center [271, 311] width 205 height 15
type input "[EMAIL_ADDRESS][DOMAIN_NAME]"
click at [272, 286] on div "spin2 Loading" at bounding box center [274, 286] width 62 height 15
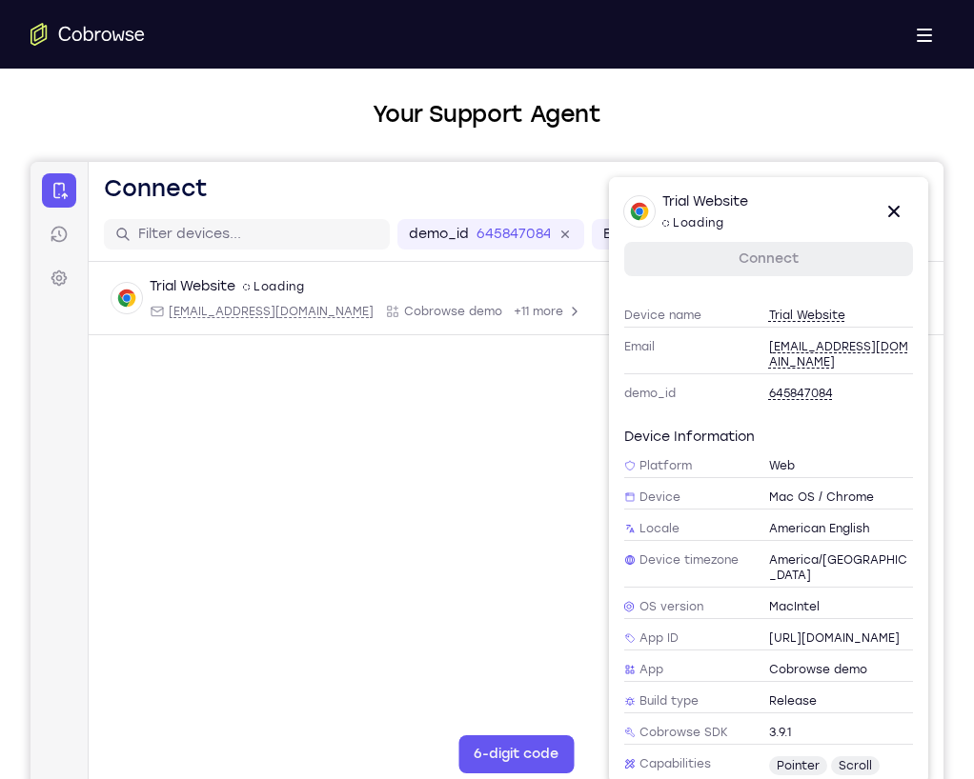
scroll to position [23, 0]
click at [817, 323] on div "Device name Trial Website" at bounding box center [768, 315] width 289 height 24
type input "Trial Website"
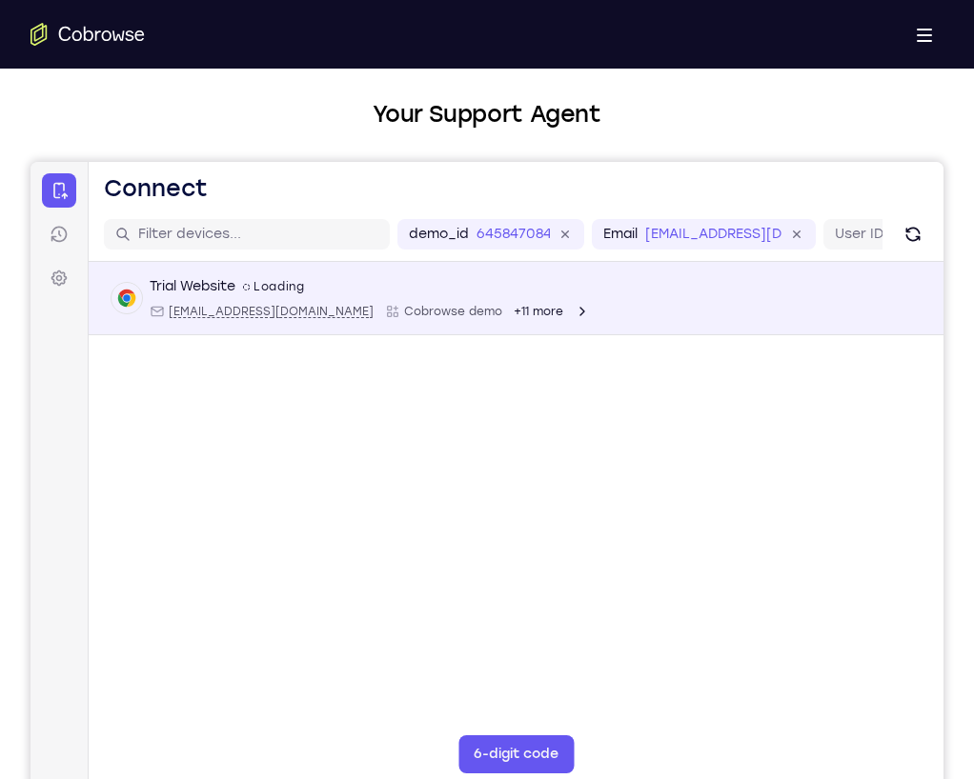
click at [491, 274] on div "Trial Website spin2 Loading [EMAIL_ADDRESS][DOMAIN_NAME] Cobrowse demo +11 more…" at bounding box center [516, 298] width 855 height 73
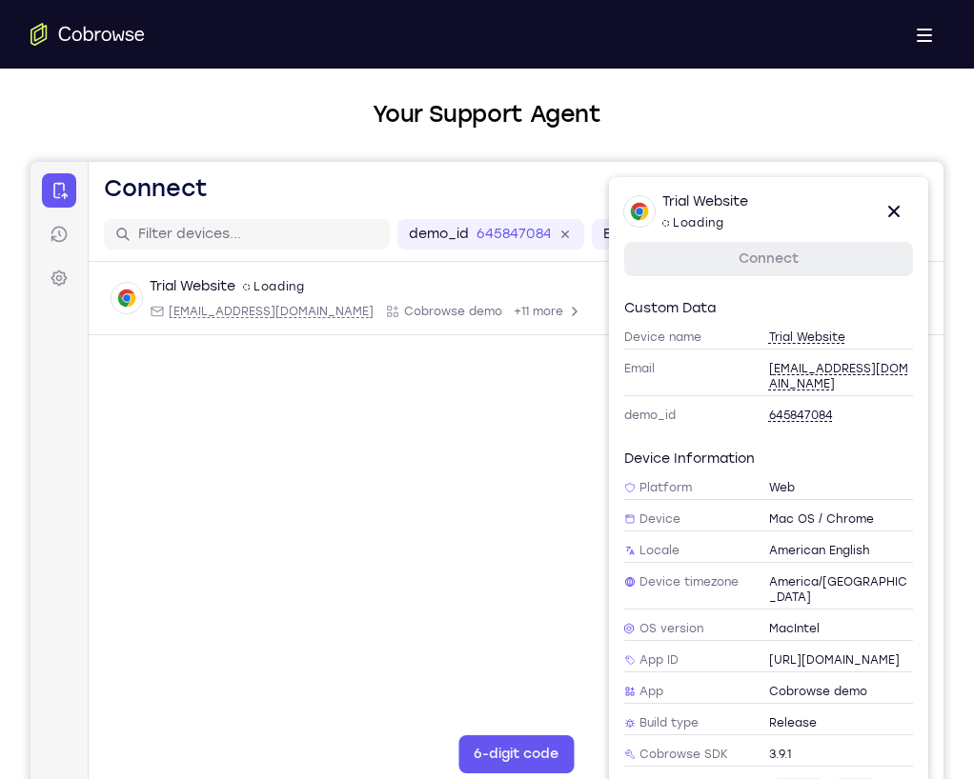
click at [799, 333] on span "Trial Website" at bounding box center [807, 337] width 76 height 15
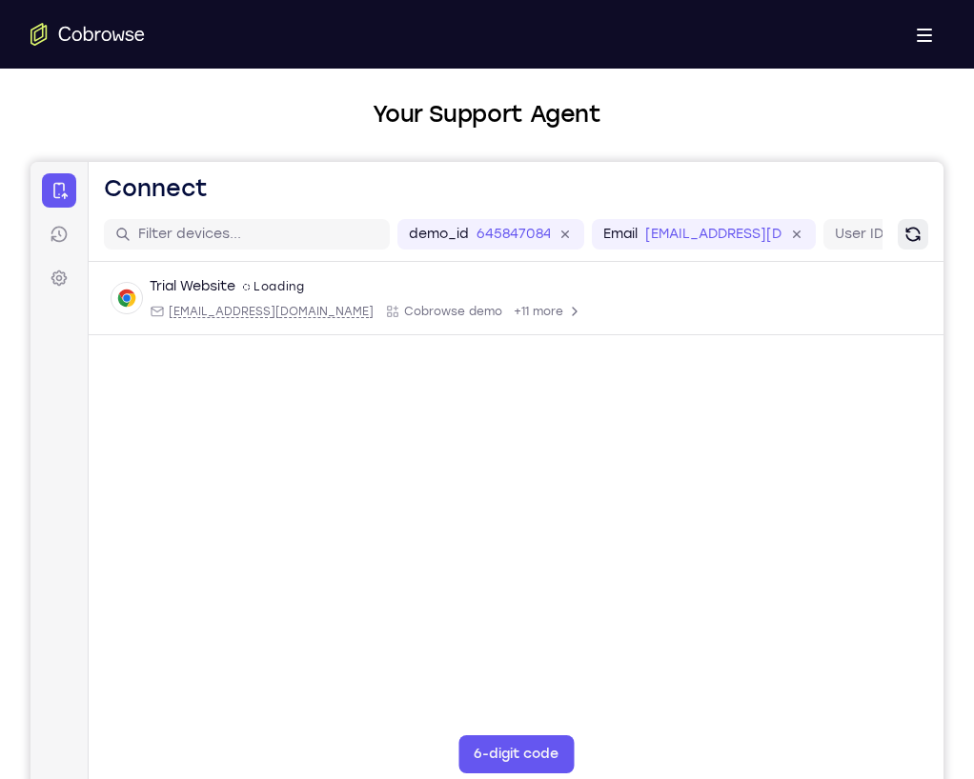
click at [908, 240] on icon "Refresh" at bounding box center [912, 234] width 21 height 21
click at [706, 222] on div "Email [EMAIL_ADDRESS][DOMAIN_NAME]" at bounding box center [704, 234] width 224 height 30
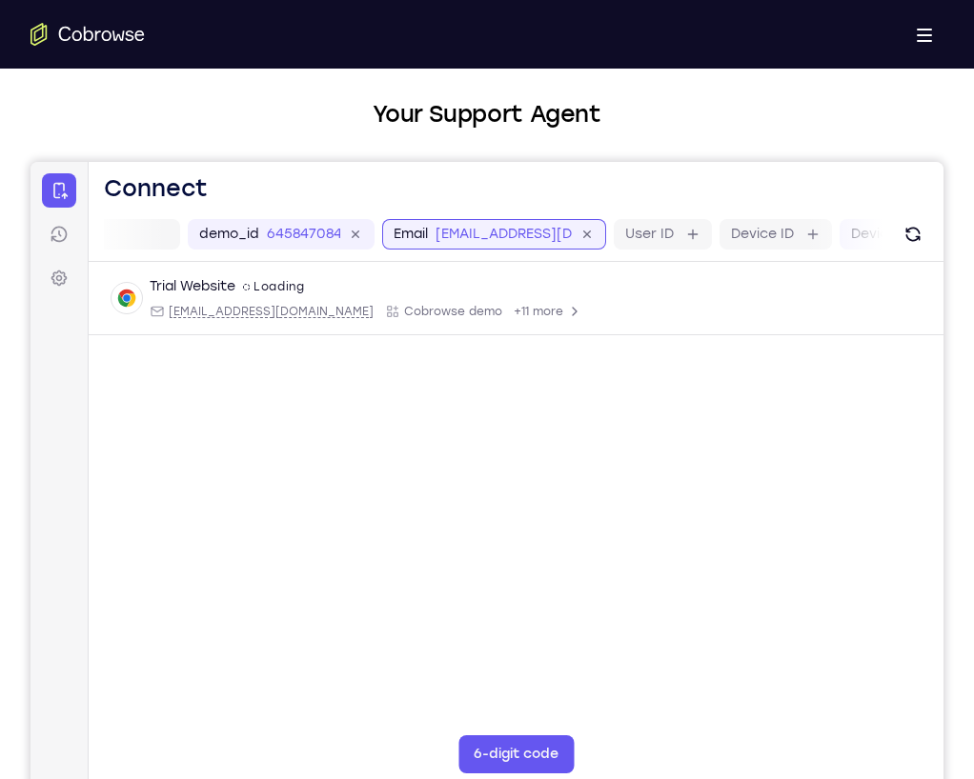
scroll to position [0, 211]
click at [582, 232] on icon at bounding box center [587, 235] width 22 height 22
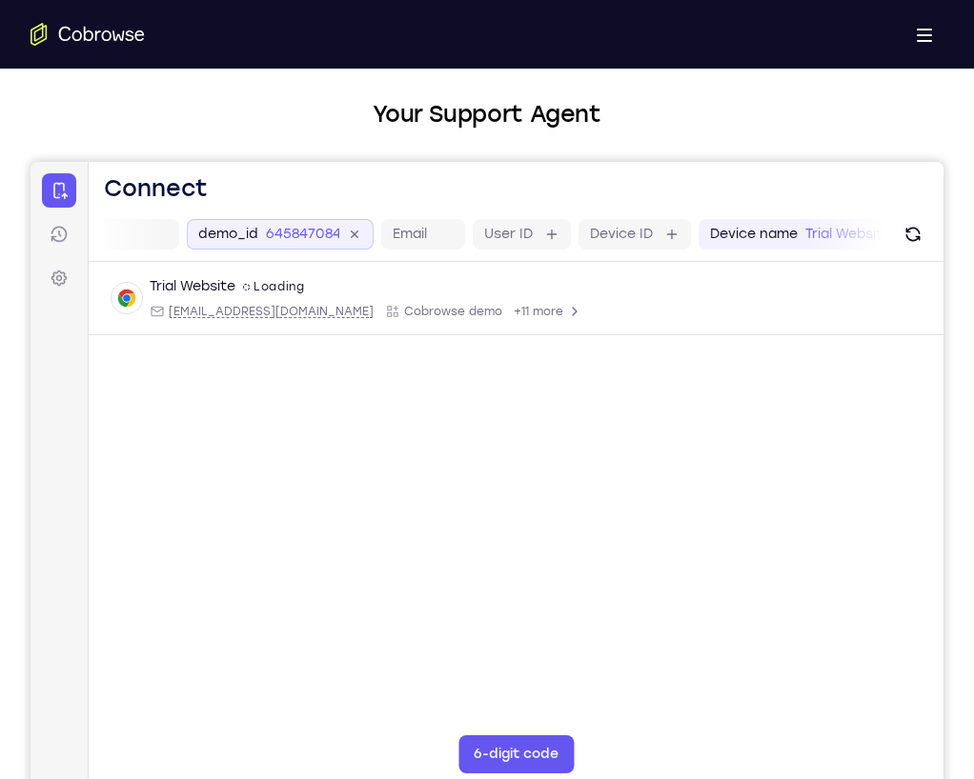
click at [357, 235] on icon at bounding box center [355, 235] width 22 height 22
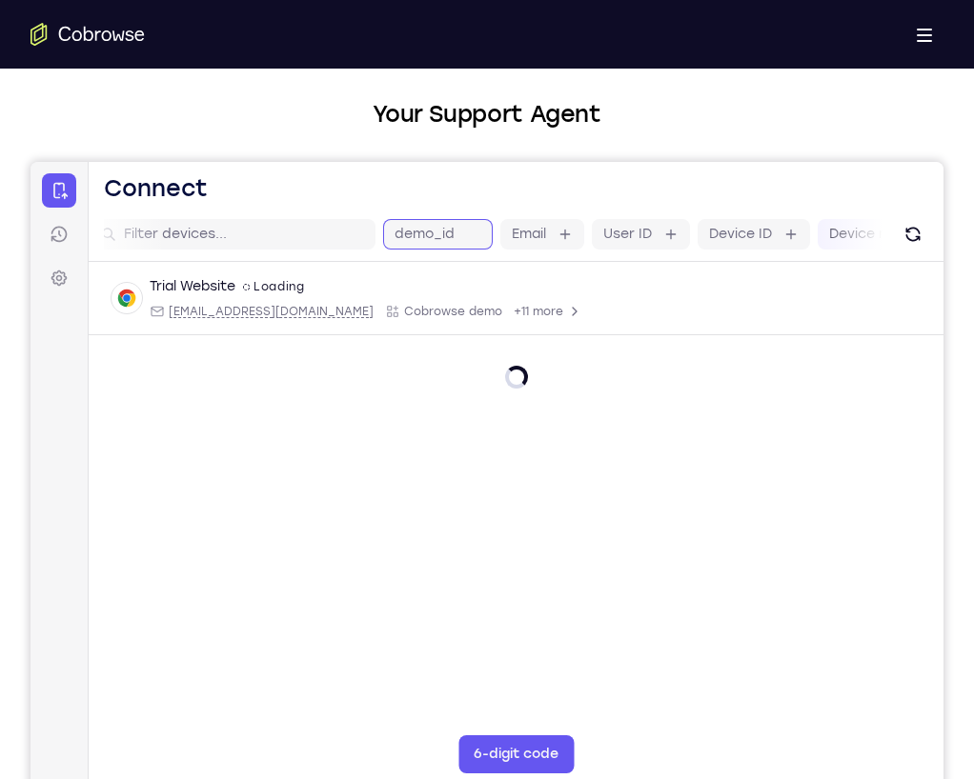
scroll to position [0, 0]
click at [584, 374] on div at bounding box center [516, 361] width 855 height 53
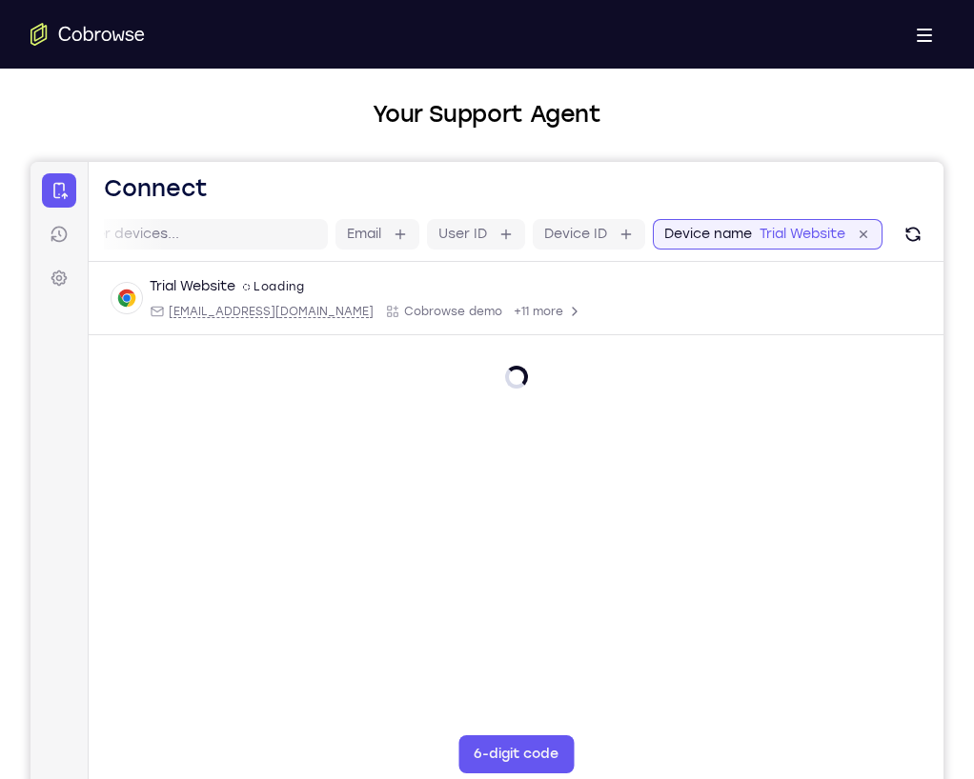
click at [795, 229] on input "Trial Website" at bounding box center [803, 234] width 89 height 19
click at [876, 226] on div "Device name Trial Website" at bounding box center [768, 234] width 230 height 30
click at [873, 229] on div "Device name Trial Website" at bounding box center [768, 234] width 230 height 30
click at [871, 230] on div "Device name Trial Website" at bounding box center [768, 234] width 230 height 30
click at [866, 232] on icon at bounding box center [864, 235] width 22 height 22
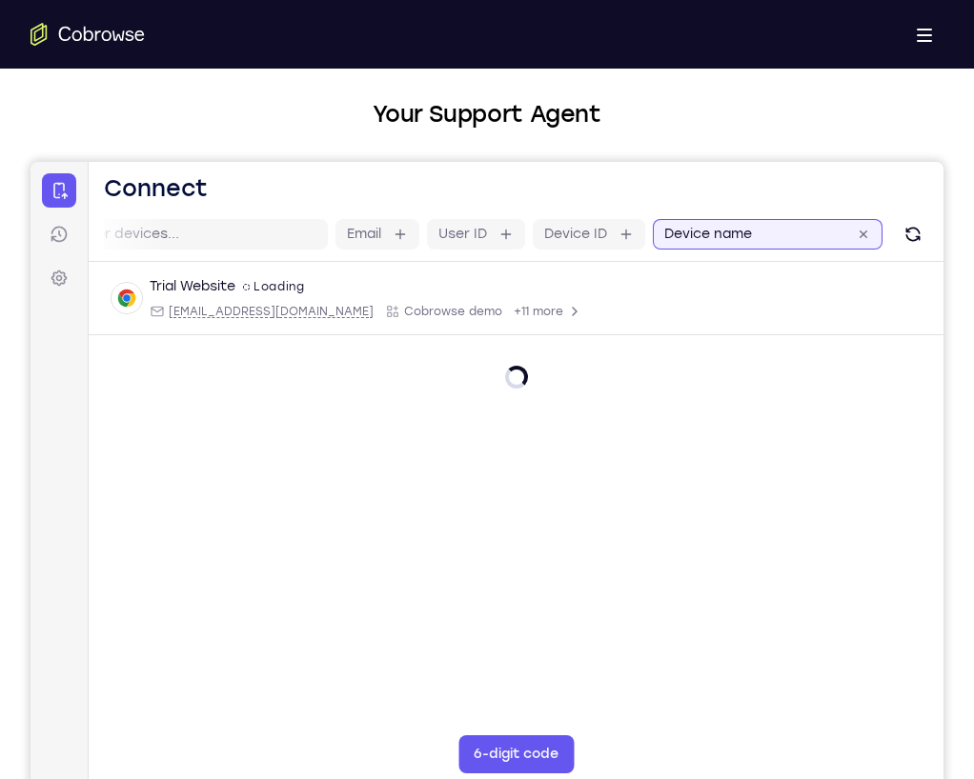
scroll to position [0, 0]
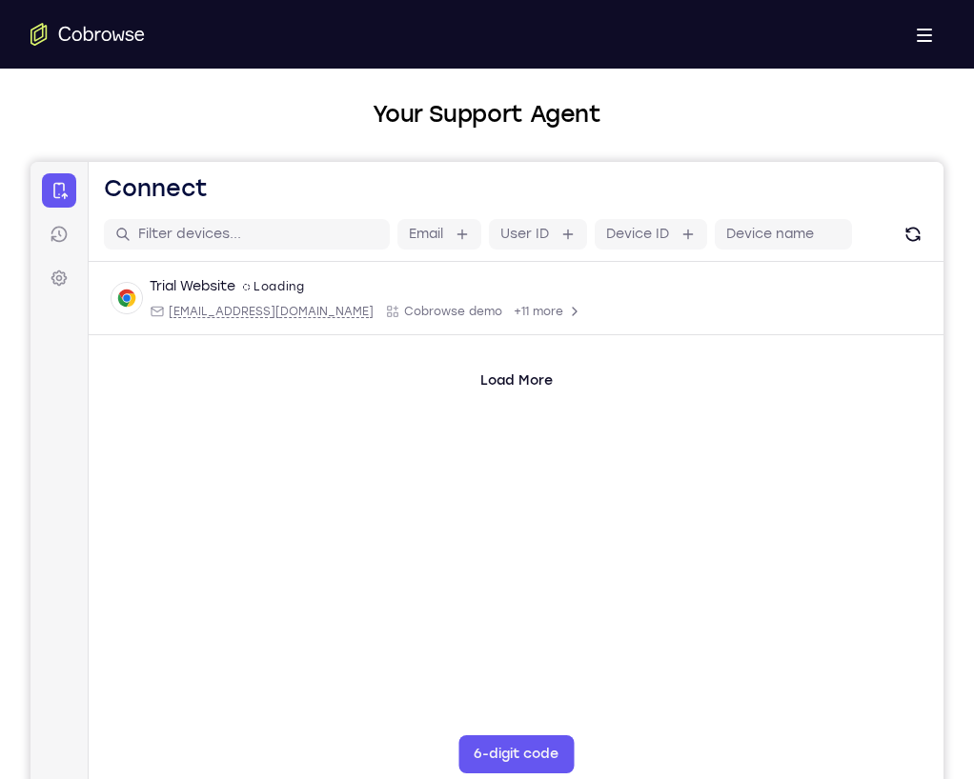
click at [783, 395] on div "Load More" at bounding box center [516, 365] width 855 height 61
click at [903, 229] on icon "Refresh" at bounding box center [912, 234] width 19 height 19
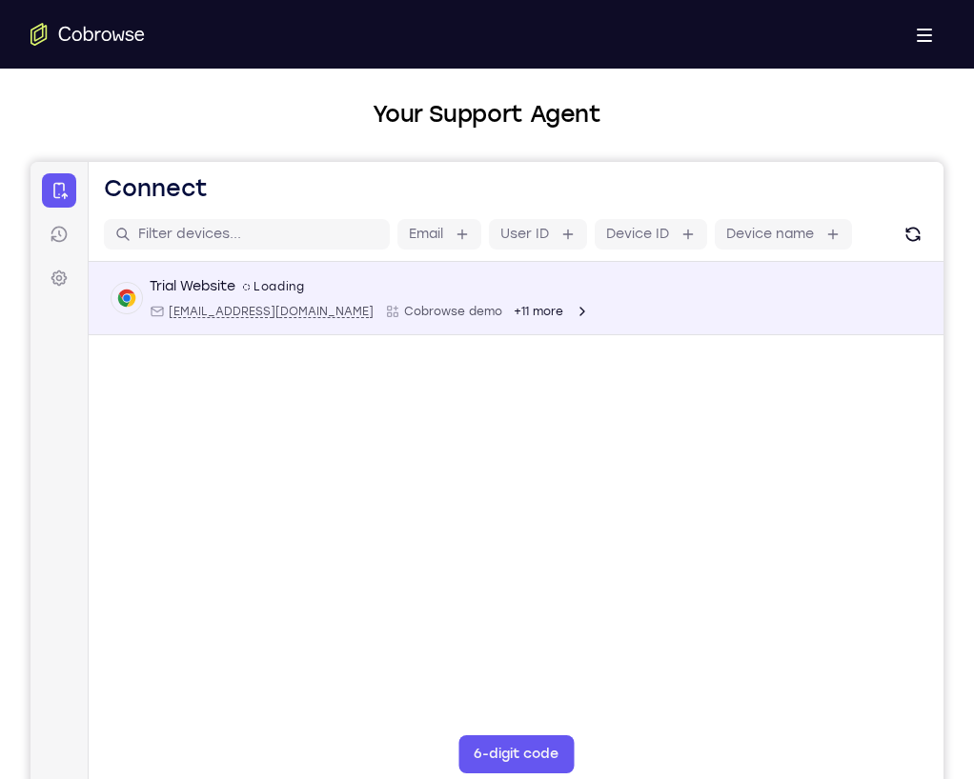
click at [415, 281] on div "Trial Website spin2 Loading" at bounding box center [370, 286] width 440 height 19
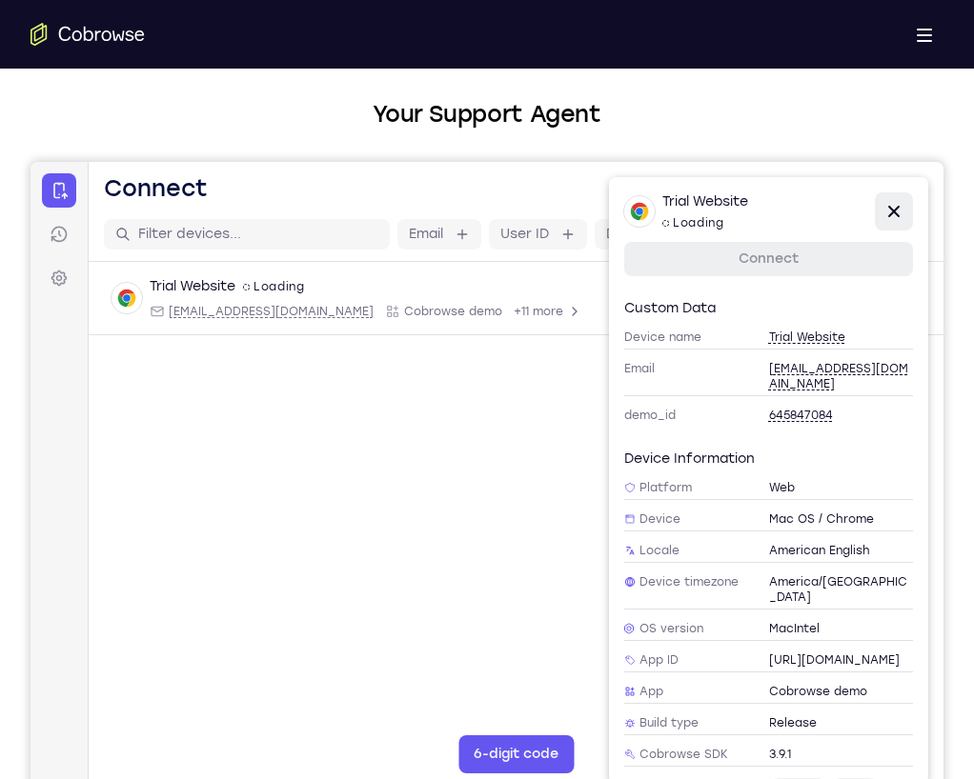
click at [906, 199] on button "Close" at bounding box center [894, 211] width 38 height 38
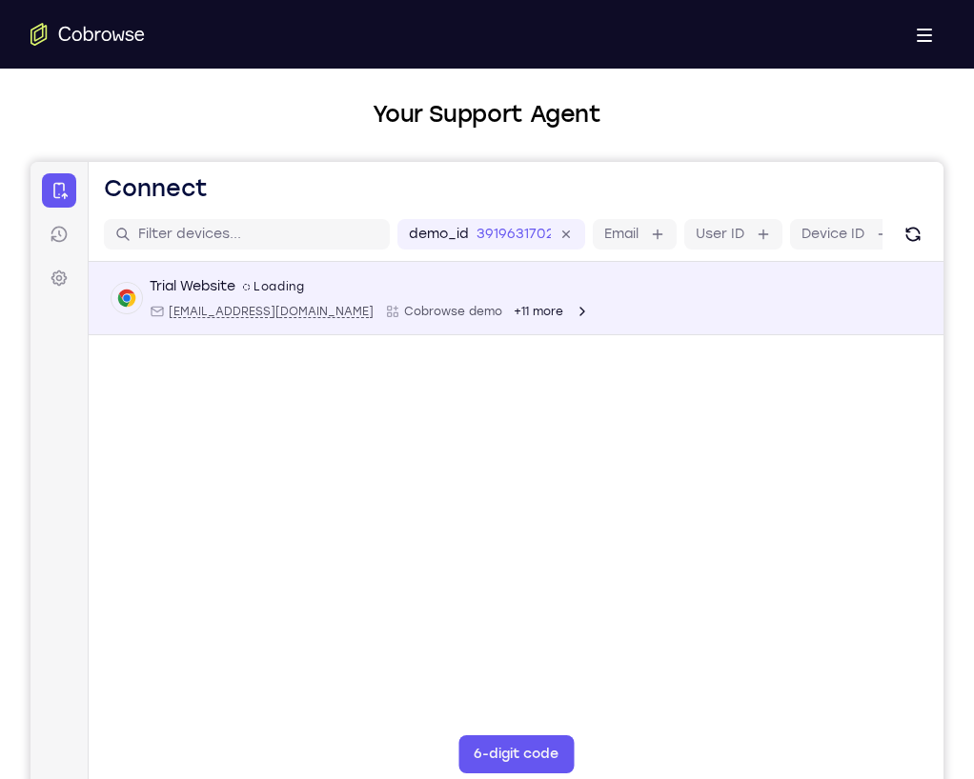
click at [575, 309] on icon "Open device details" at bounding box center [582, 311] width 15 height 15
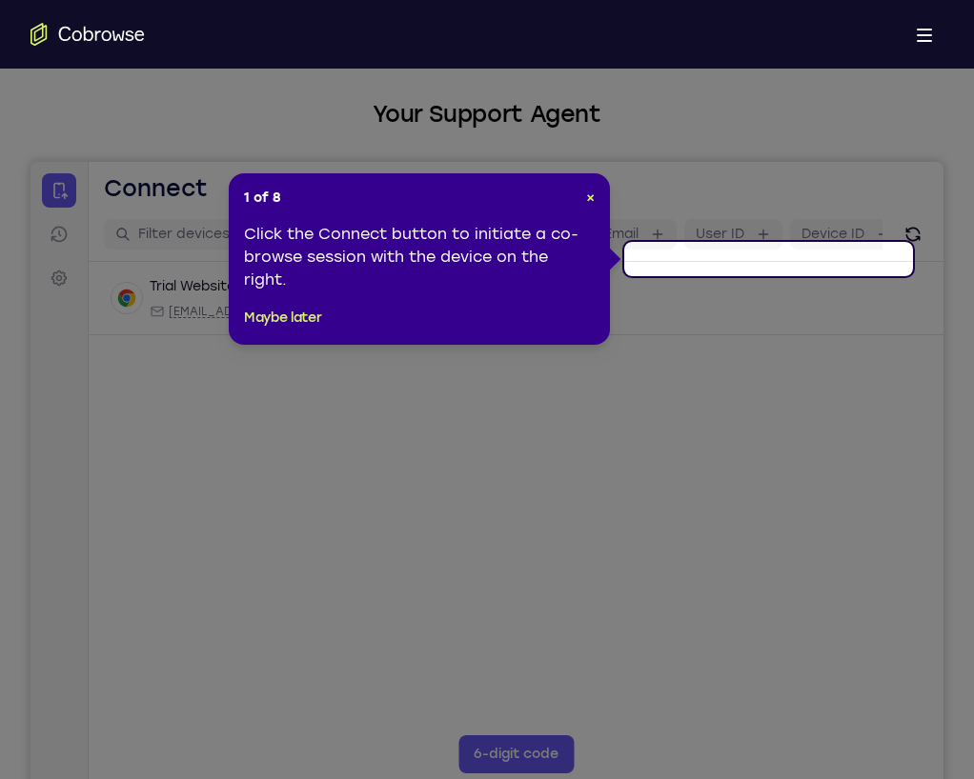
click at [724, 259] on div "demo_id 3919631702 3919631702 Email User ID Device ID Device name" at bounding box center [516, 235] width 855 height 54
click at [700, 335] on icon at bounding box center [487, 389] width 974 height 779
click at [413, 446] on icon at bounding box center [487, 389] width 974 height 779
click at [283, 324] on button "Maybe later" at bounding box center [282, 318] width 77 height 23
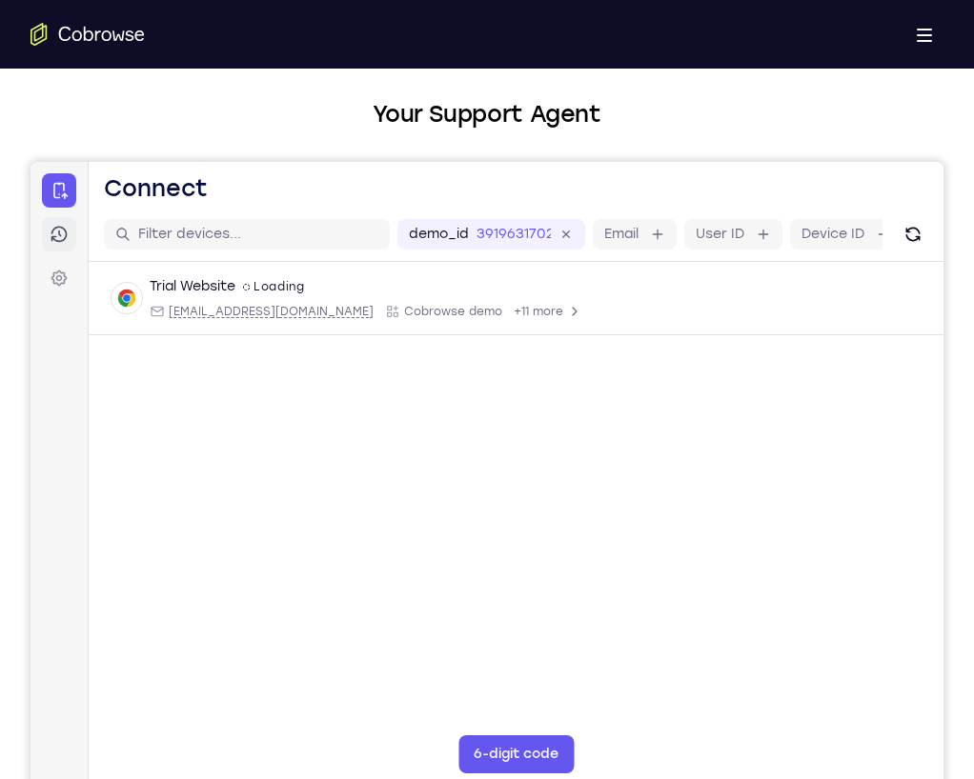
click at [66, 229] on icon at bounding box center [59, 234] width 19 height 19
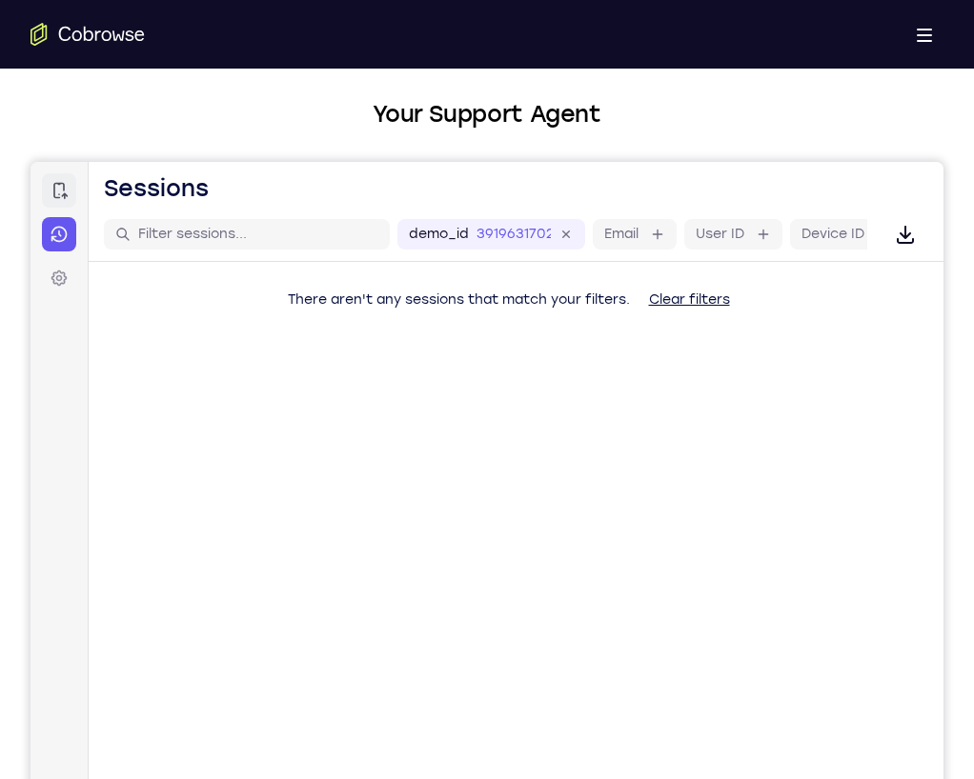
click at [67, 189] on icon at bounding box center [59, 190] width 19 height 19
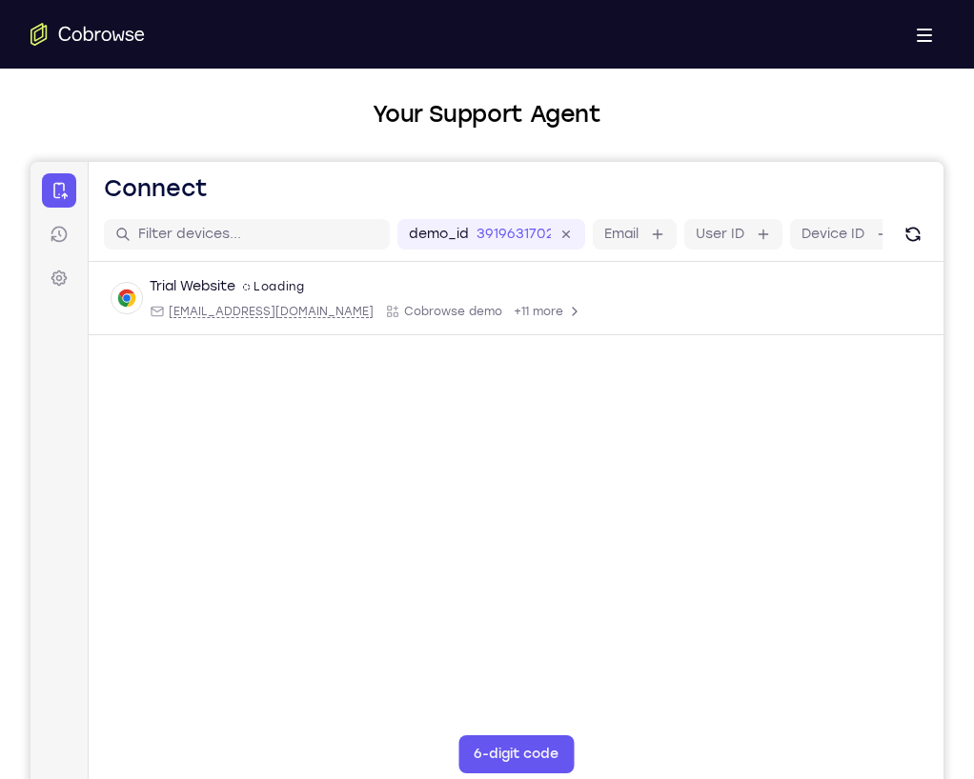
scroll to position [0, 169]
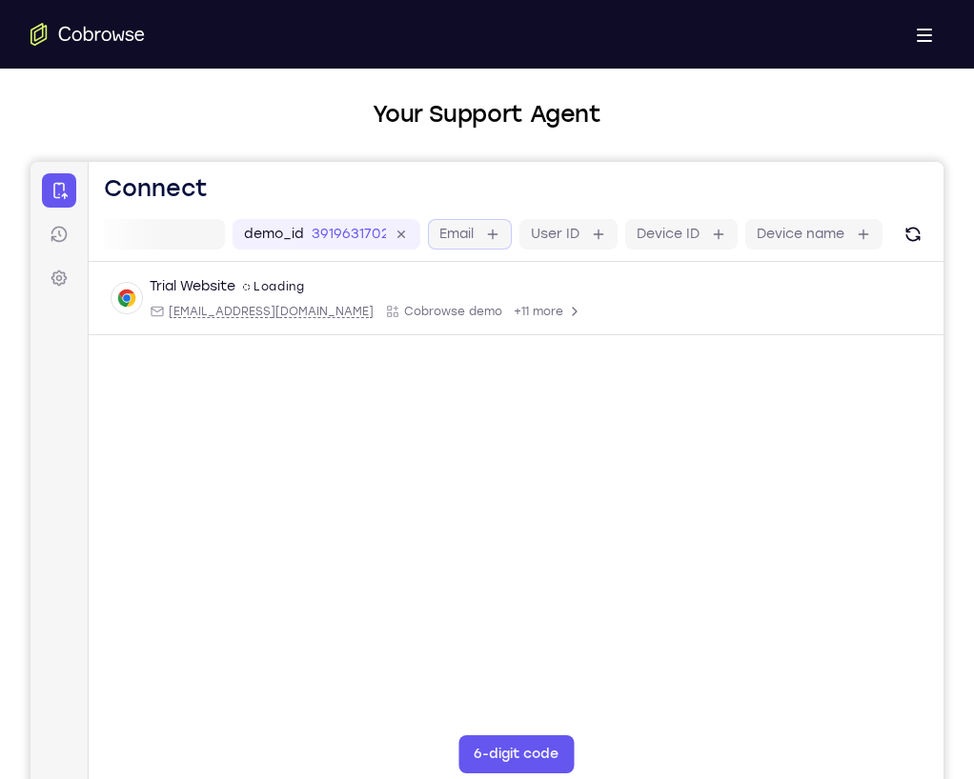
click at [493, 230] on icon at bounding box center [492, 234] width 15 height 15
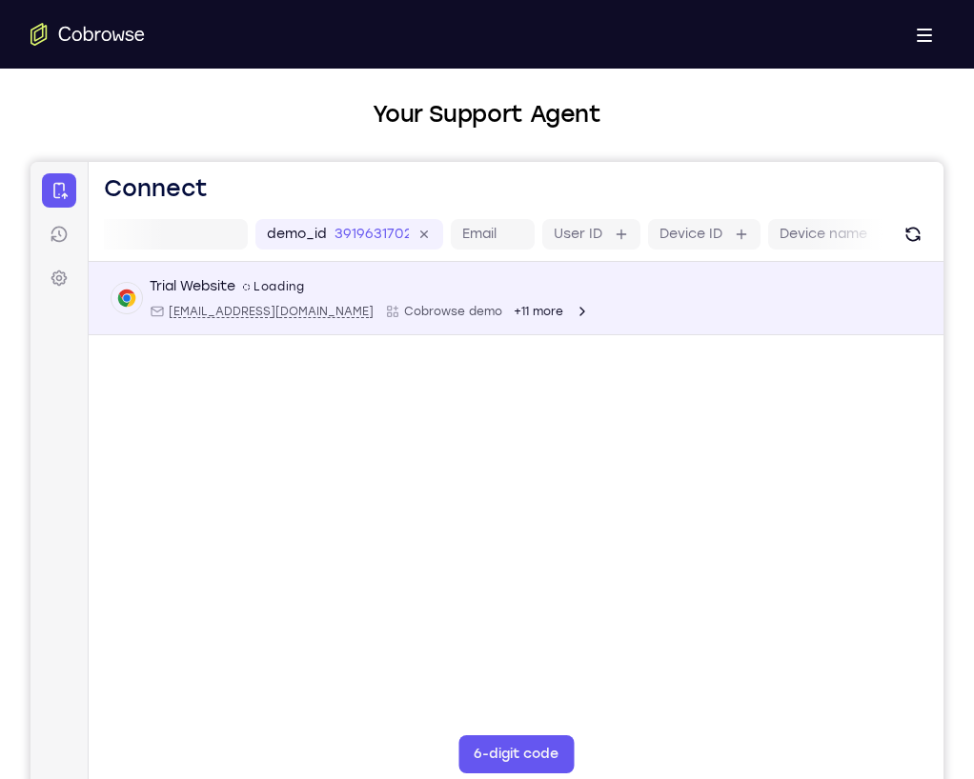
click at [242, 306] on span "[EMAIL_ADDRESS][DOMAIN_NAME]" at bounding box center [271, 311] width 205 height 15
type input "[EMAIL_ADDRESS][DOMAIN_NAME]"
click at [166, 309] on div "[EMAIL_ADDRESS][DOMAIN_NAME]" at bounding box center [262, 311] width 224 height 15
click at [404, 317] on span "Cobrowse demo" at bounding box center [453, 311] width 98 height 15
click at [514, 312] on span "+11 more" at bounding box center [539, 311] width 50 height 15
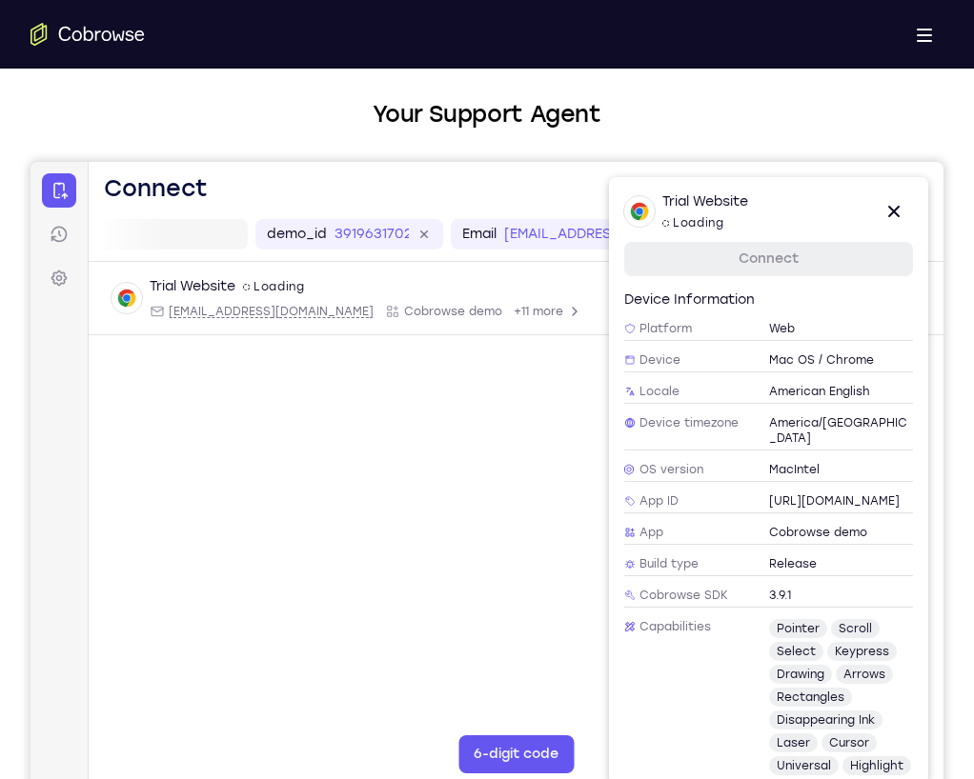
scroll to position [176, 0]
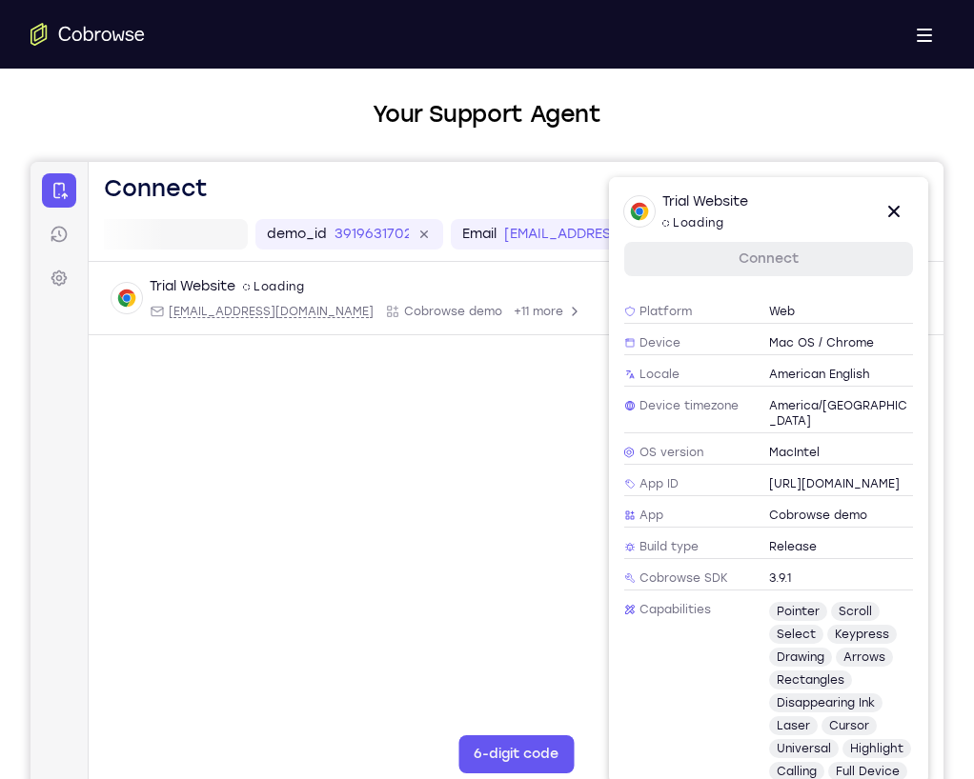
drag, startPoint x: 773, startPoint y: 453, endPoint x: 871, endPoint y: 475, distance: 100.6
click at [871, 476] on span "[URL][DOMAIN_NAME]" at bounding box center [834, 483] width 131 height 15
click at [900, 481] on div "Platform Web Device Mac OS / Chrome Locale American English Device timezone Ame…" at bounding box center [768, 542] width 289 height 485
drag, startPoint x: 762, startPoint y: 446, endPoint x: 933, endPoint y: 484, distance: 174.8
click at [934, 483] on div "Trial Website spin2 Loading Close Connect Custom data Device name Trial Website…" at bounding box center [776, 481] width 334 height 608
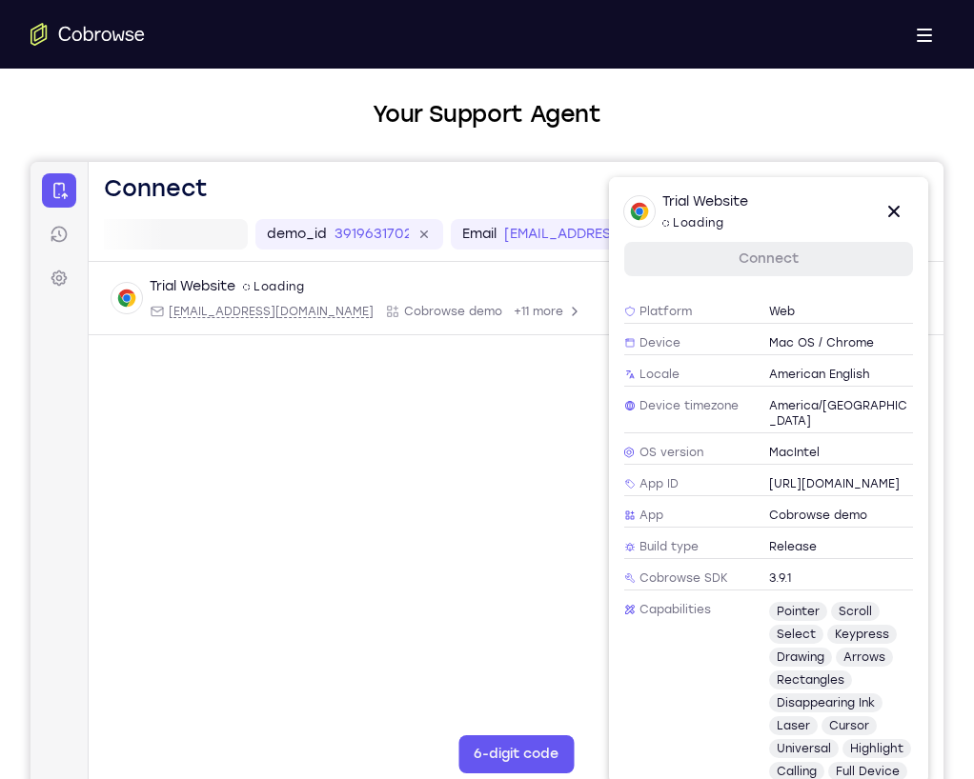
click at [823, 476] on span "[URL][DOMAIN_NAME]" at bounding box center [834, 483] width 131 height 15
drag, startPoint x: 767, startPoint y: 451, endPoint x: 901, endPoint y: 471, distance: 135.8
click at [902, 473] on div "App ID [URL][DOMAIN_NAME]" at bounding box center [768, 485] width 289 height 24
click at [900, 476] on span "[URL][DOMAIN_NAME]" at bounding box center [834, 483] width 131 height 15
drag, startPoint x: 901, startPoint y: 471, endPoint x: 779, endPoint y: 452, distance: 124.4
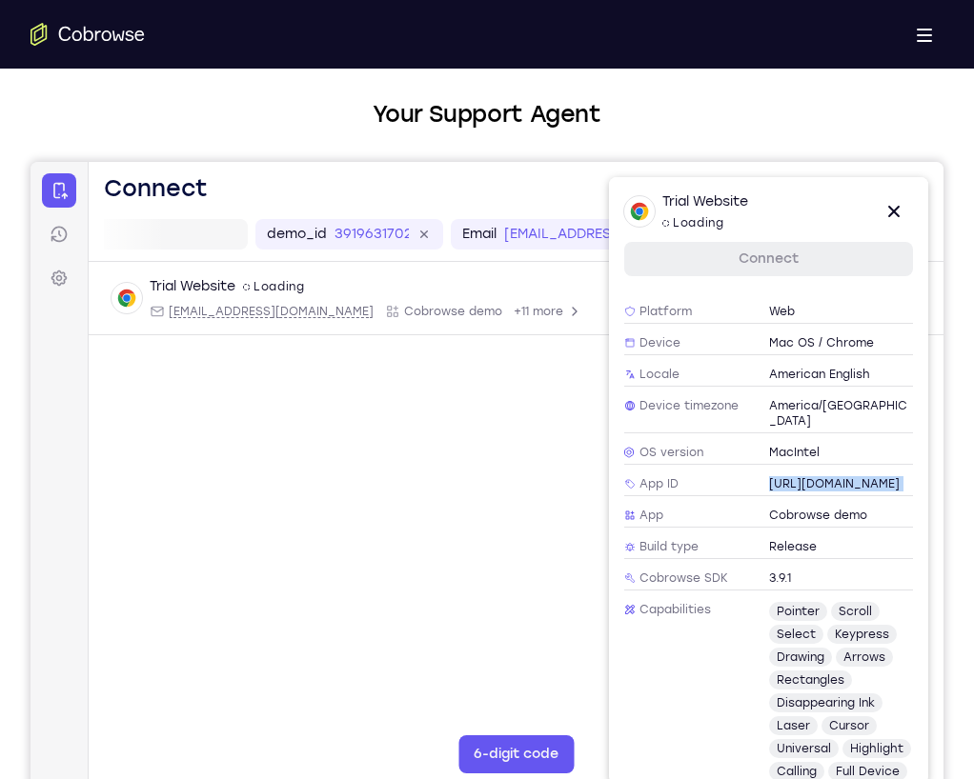
click at [778, 476] on span "[URL][DOMAIN_NAME]" at bounding box center [834, 483] width 131 height 15
click at [827, 248] on link "Connect" at bounding box center [768, 259] width 289 height 34
click at [772, 255] on link "Connect" at bounding box center [768, 259] width 289 height 34
